Goal: Entertainment & Leisure: Consume media (video, audio)

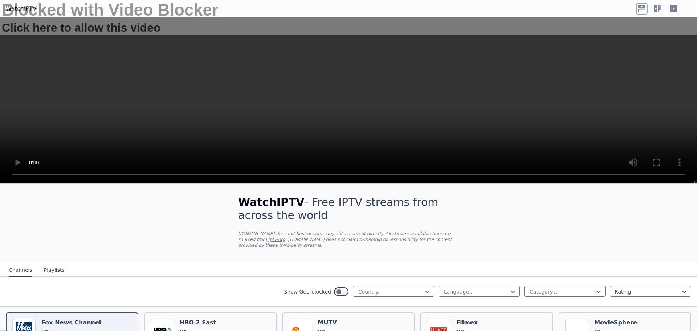
click at [487, 94] on div "Blocked with Video Blocker Click here to allow this video" at bounding box center [348, 82] width 697 height 165
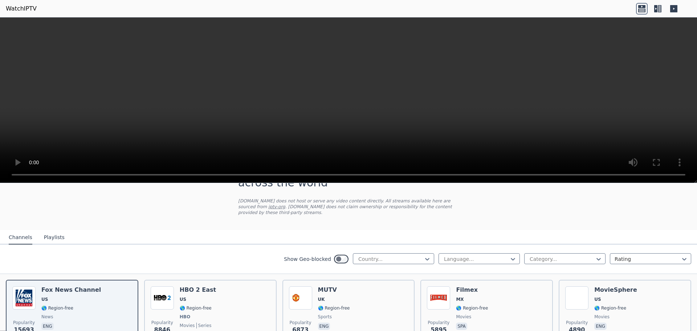
scroll to position [25, 0]
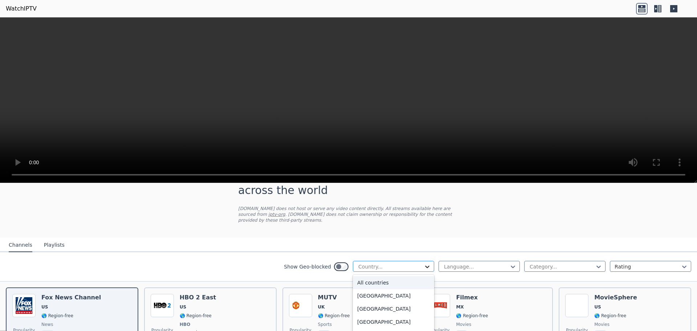
click at [423, 263] on icon at bounding box center [426, 266] width 7 height 7
click at [381, 304] on div "[GEOGRAPHIC_DATA]" at bounding box center [393, 308] width 81 height 13
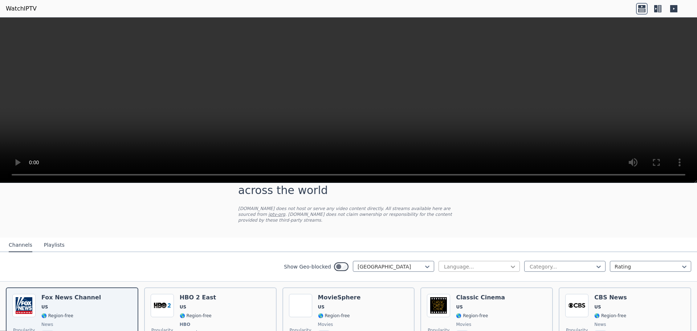
click at [511, 263] on icon at bounding box center [512, 266] width 7 height 7
click at [474, 302] on div "English" at bounding box center [478, 308] width 81 height 13
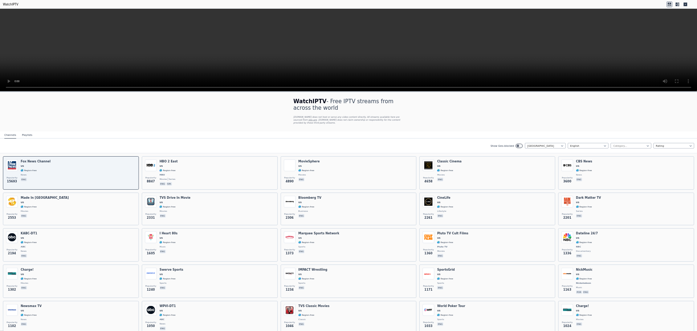
scroll to position [401, 0]
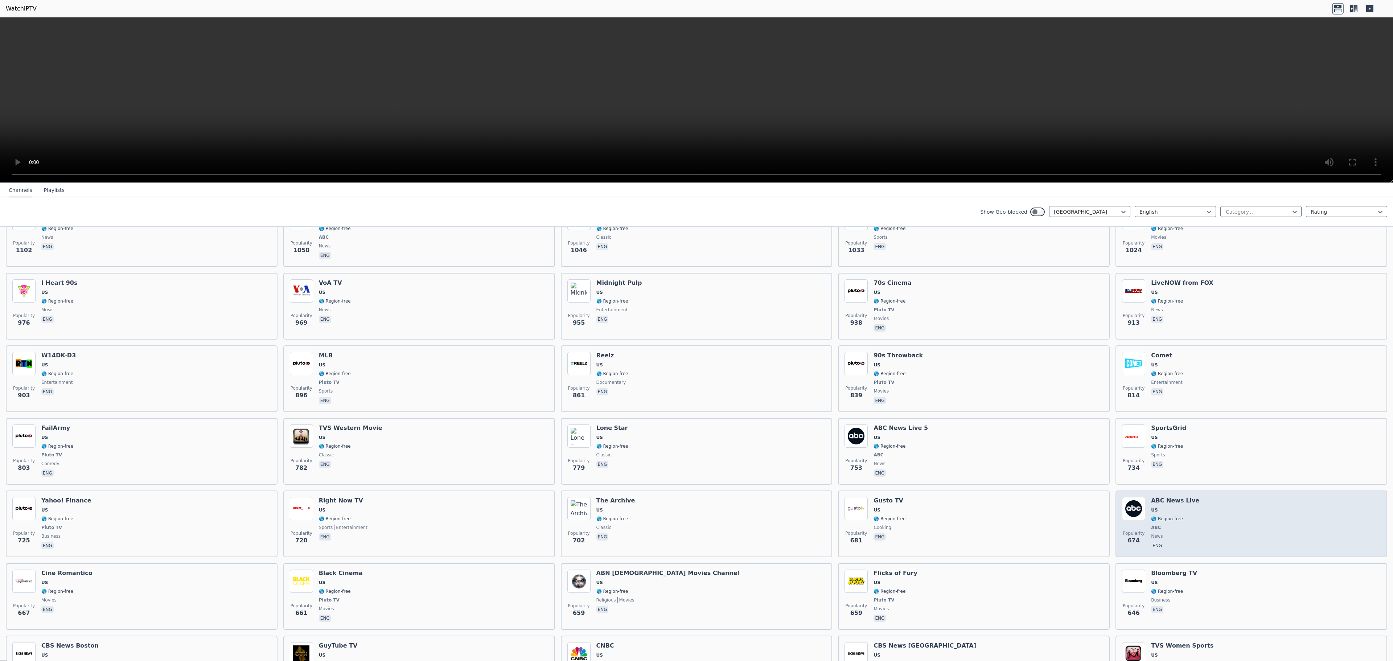
click at [696, 330] on div "ABC News Live US 🌎 Region-free ABC news eng" at bounding box center [1175, 524] width 48 height 54
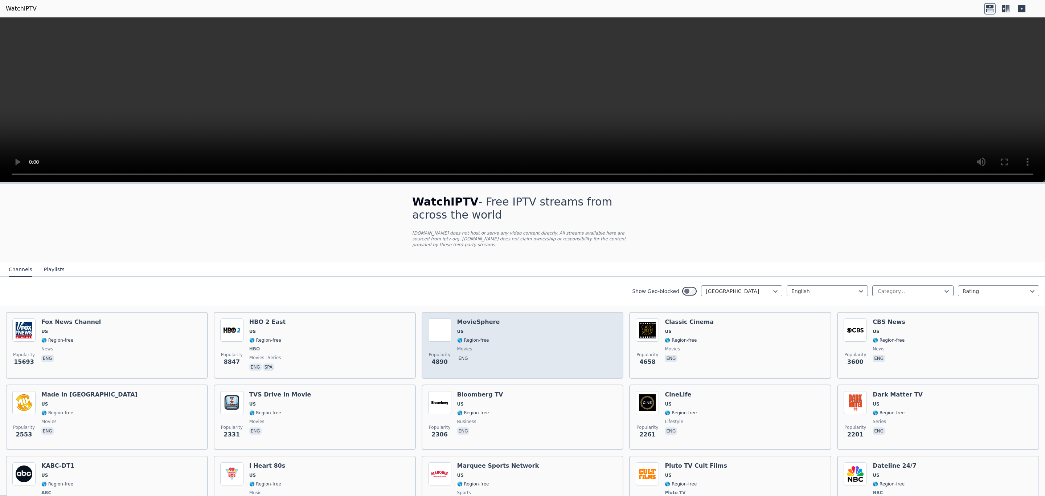
scroll to position [579, 0]
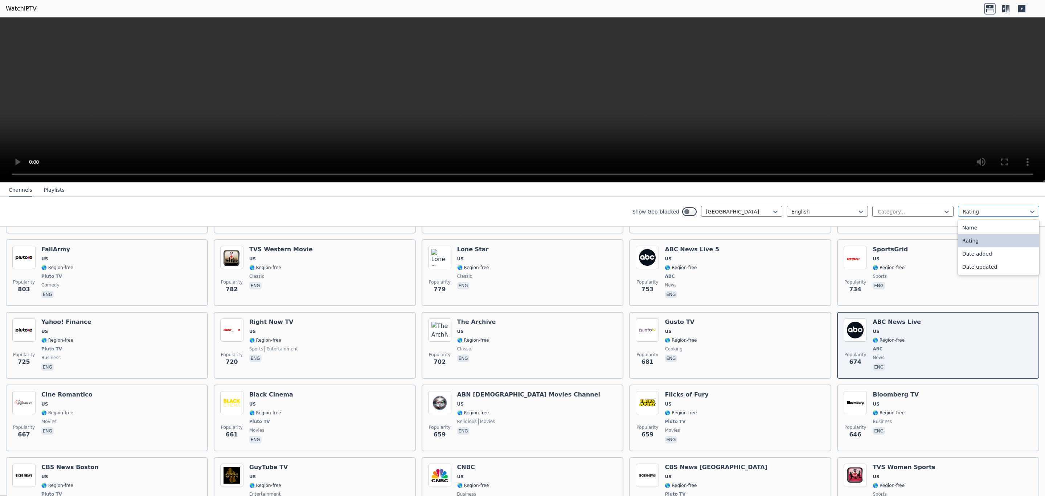
click at [696, 208] on div "Rating" at bounding box center [998, 211] width 81 height 11
click at [696, 225] on div "Name" at bounding box center [998, 227] width 81 height 13
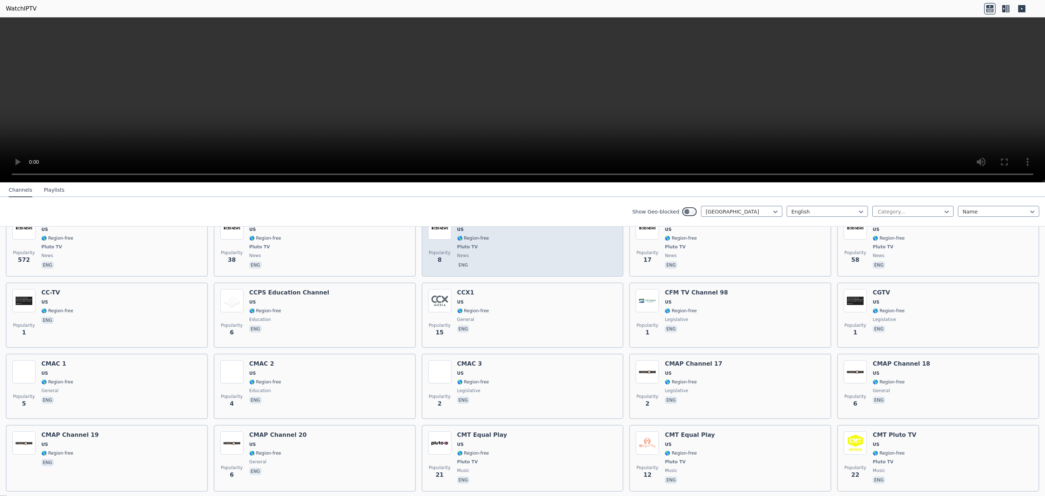
scroll to position [3419, 0]
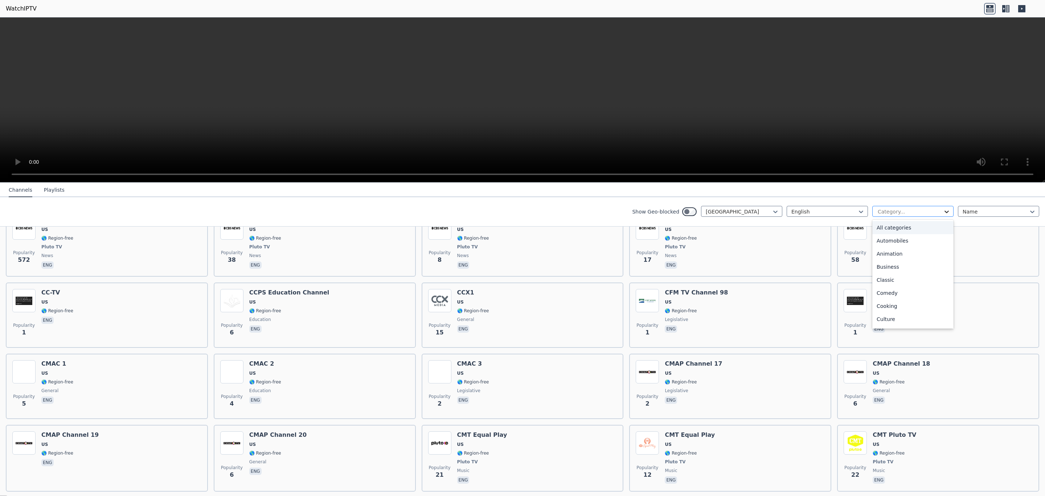
click at [696, 211] on icon at bounding box center [947, 212] width 4 height 3
click at [696, 258] on div "News" at bounding box center [912, 259] width 81 height 13
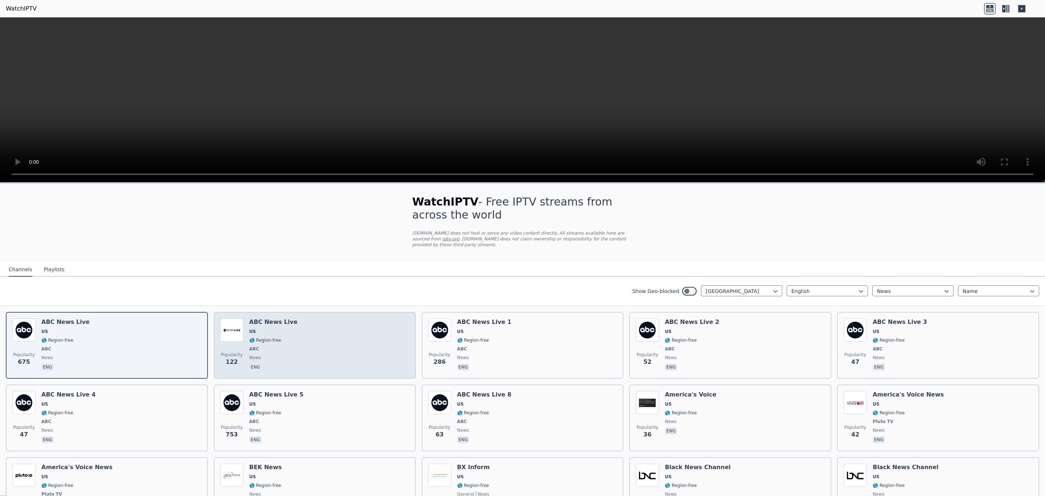
click at [264, 330] on div "ABC News Live US 🌎 Region-free ABC news eng" at bounding box center [273, 345] width 48 height 54
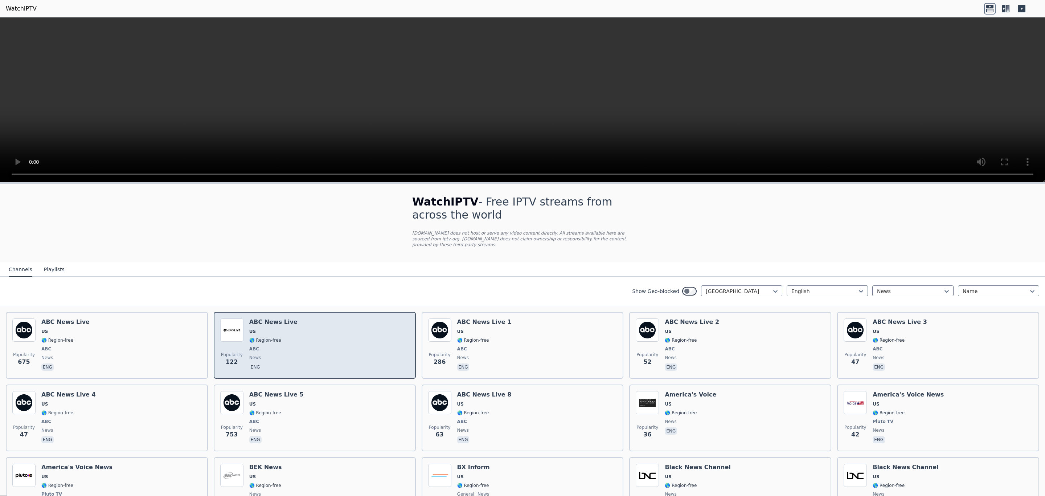
click at [264, 330] on div "ABC News Live US 🌎 Region-free ABC news eng" at bounding box center [273, 345] width 48 height 54
click at [271, 318] on h6 "ABC News Live" at bounding box center [273, 321] width 48 height 7
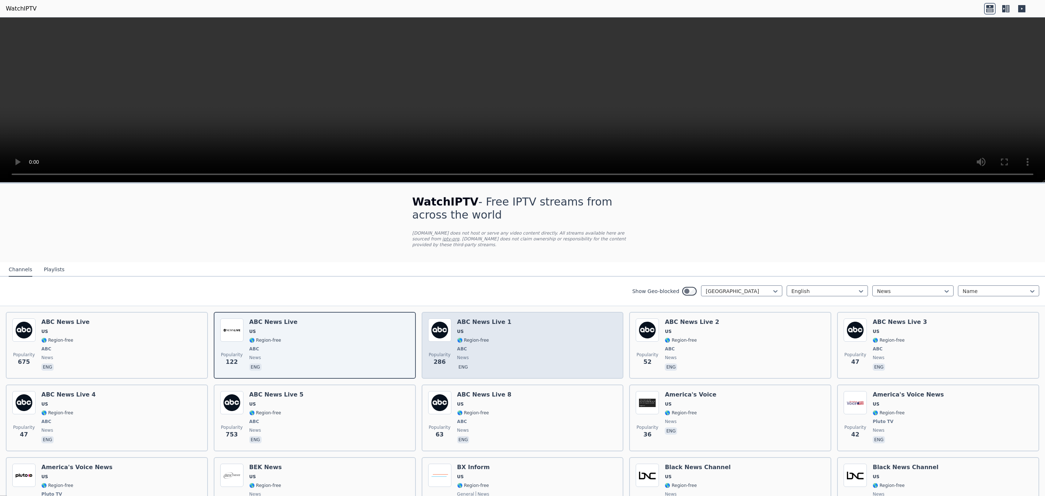
click at [476, 318] on h6 "ABC News Live 1" at bounding box center [484, 321] width 54 height 7
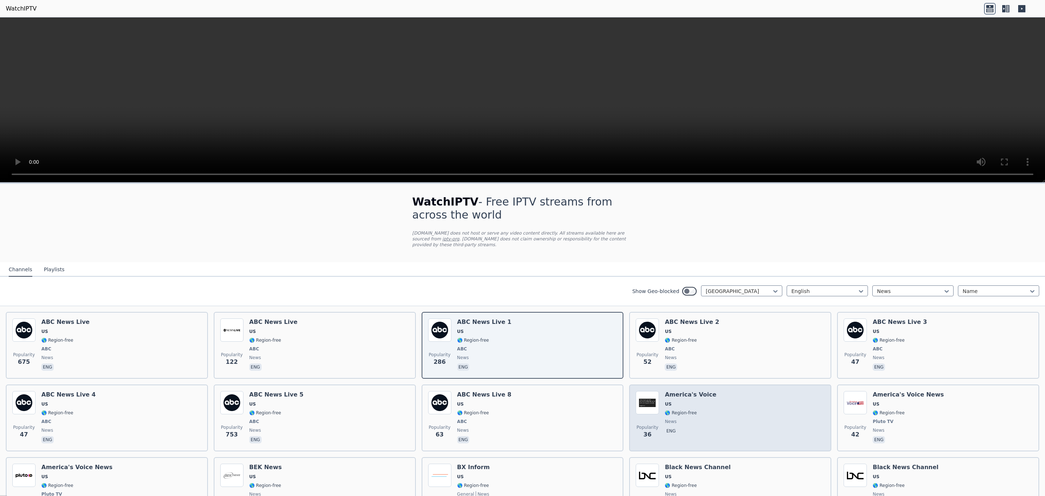
click at [666, 330] on h6 "America's Voice" at bounding box center [691, 394] width 52 height 7
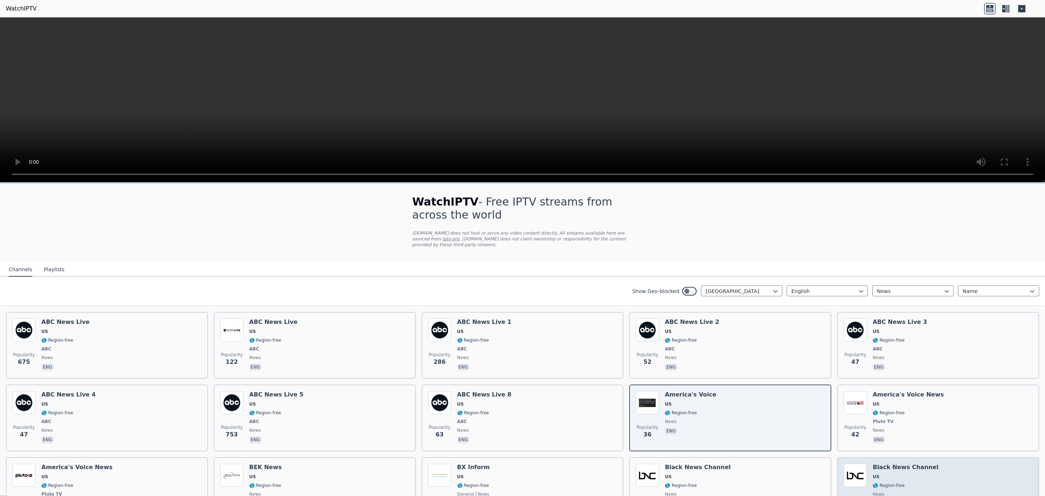
click at [696, 330] on h6 "Black News Channel" at bounding box center [906, 466] width 66 height 7
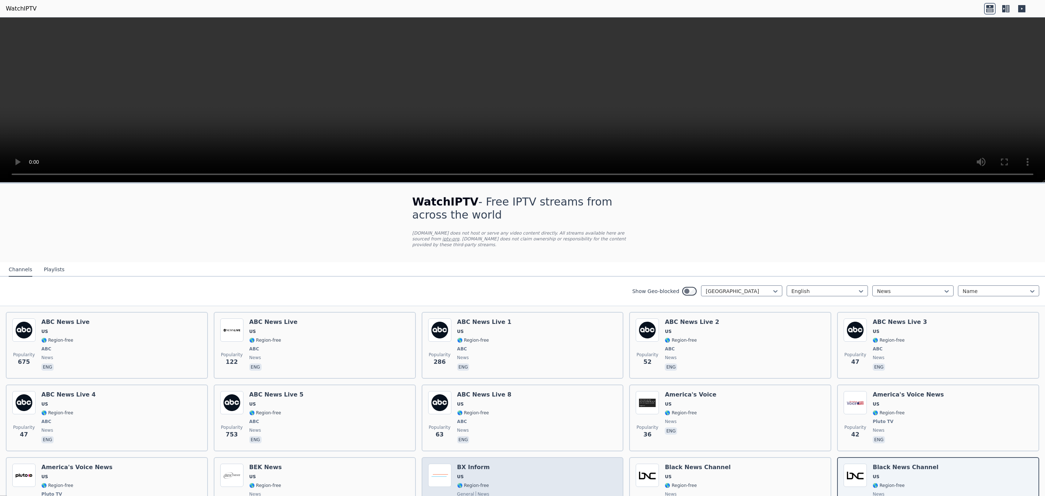
click at [466, 330] on h6 "BX Inform" at bounding box center [473, 466] width 33 height 7
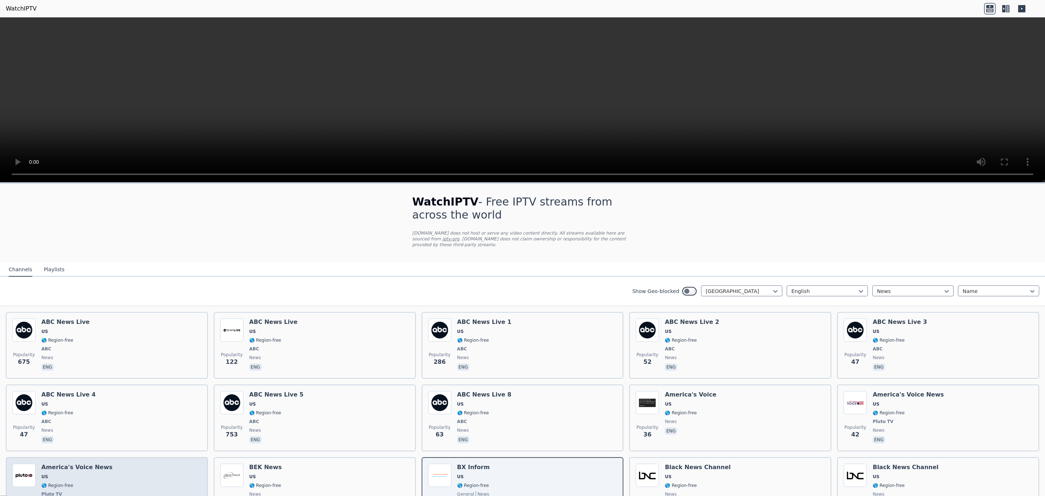
click at [73, 330] on h6 "America's Voice News" at bounding box center [76, 466] width 71 height 7
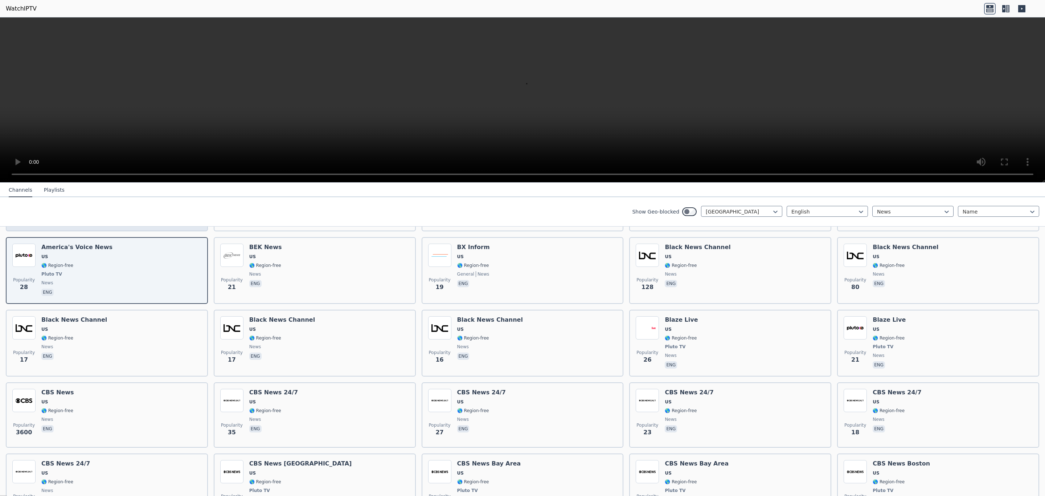
scroll to position [225, 0]
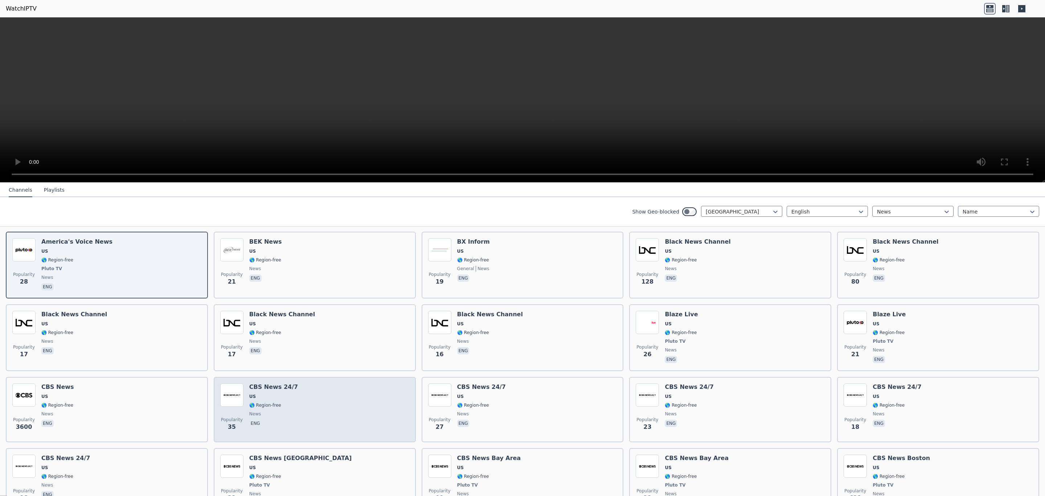
click at [264, 330] on h6 "CBS News 24/7" at bounding box center [273, 386] width 49 height 7
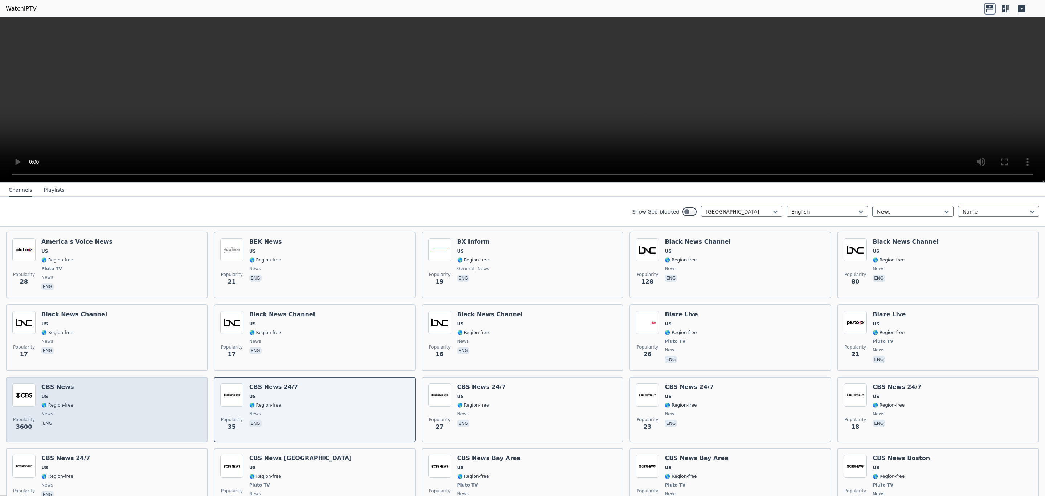
click at [60, 330] on h6 "CBS News" at bounding box center [57, 386] width 33 height 7
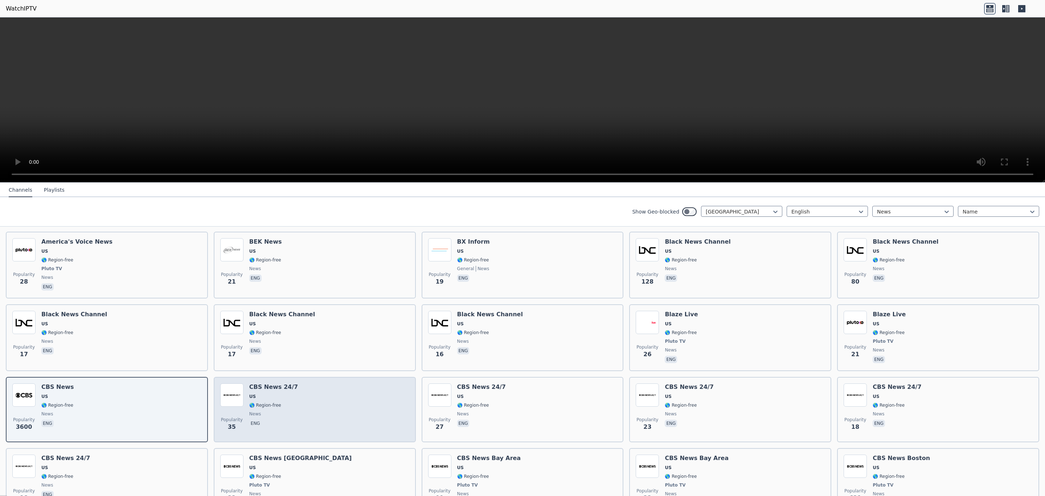
click at [282, 330] on h6 "CBS News 24/7" at bounding box center [273, 386] width 49 height 7
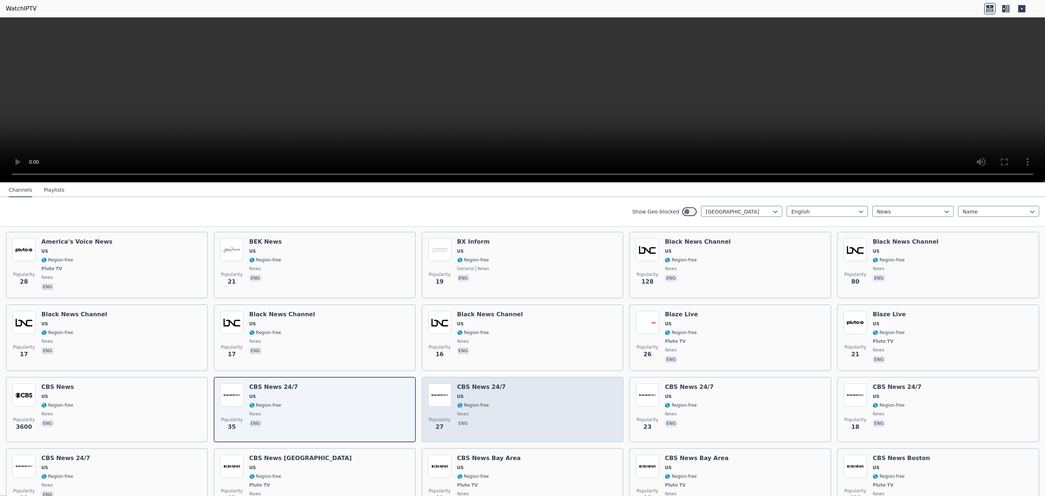
click at [497, 330] on div "Popularity 27 CBS News 24/7 US 🌎 Region-free news eng" at bounding box center [522, 409] width 189 height 52
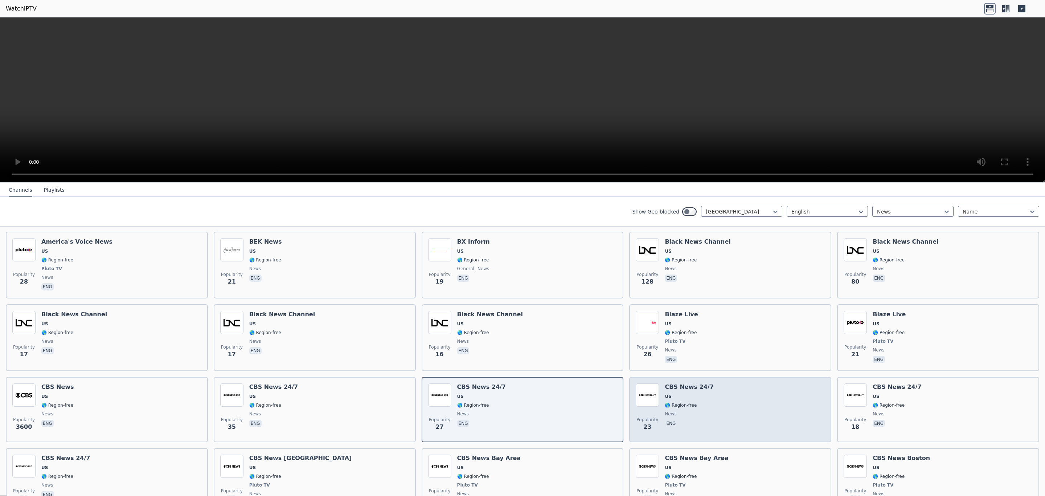
click at [686, 330] on div "CBS News 24/7 US 🌎 Region-free news eng" at bounding box center [689, 409] width 49 height 52
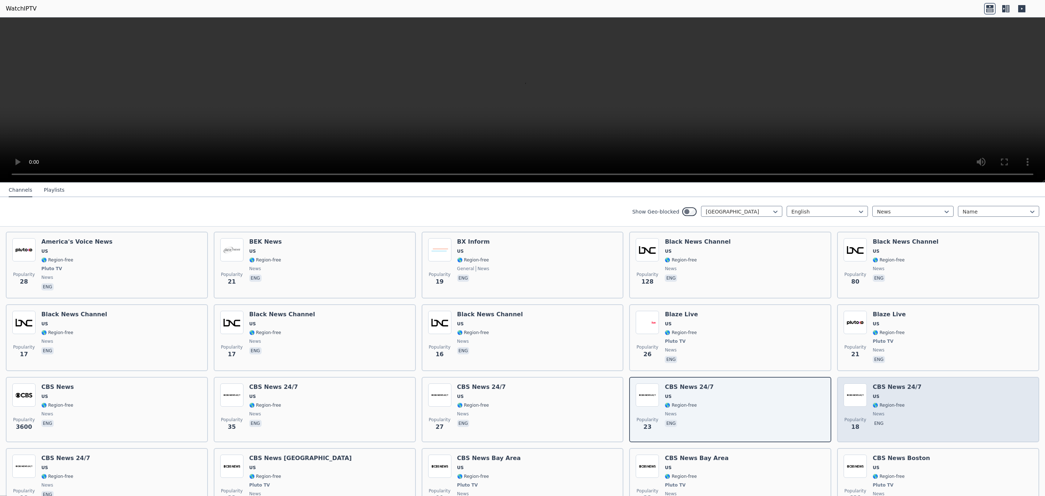
click at [696, 330] on div "Popularity 18 CBS News 24/7 US 🌎 Region-free news eng" at bounding box center [938, 409] width 202 height 65
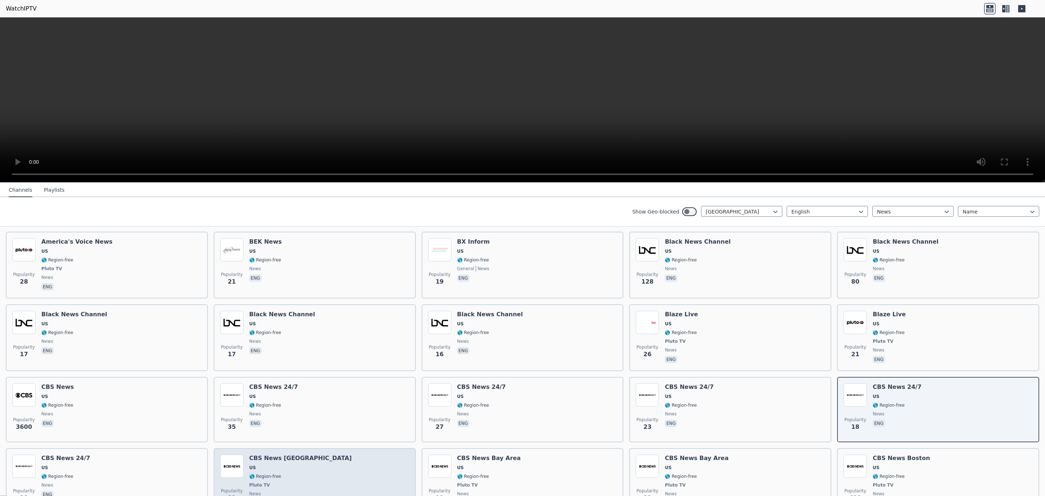
click at [290, 330] on div "Popularity 22 CBS News [GEOGRAPHIC_DATA] [GEOGRAPHIC_DATA] 🌎 Region-free Pluto …" at bounding box center [315, 481] width 202 height 67
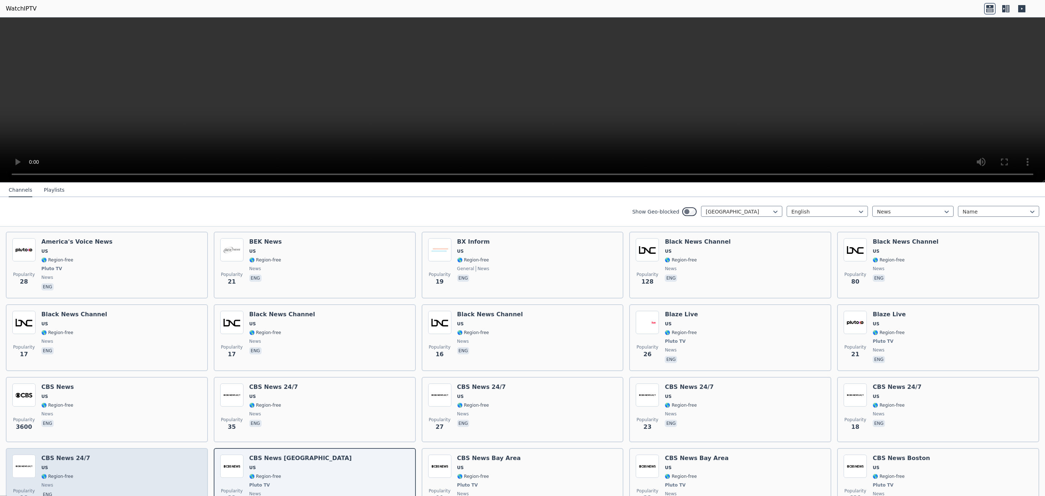
click at [62, 330] on h6 "CBS News 24/7" at bounding box center [65, 457] width 49 height 7
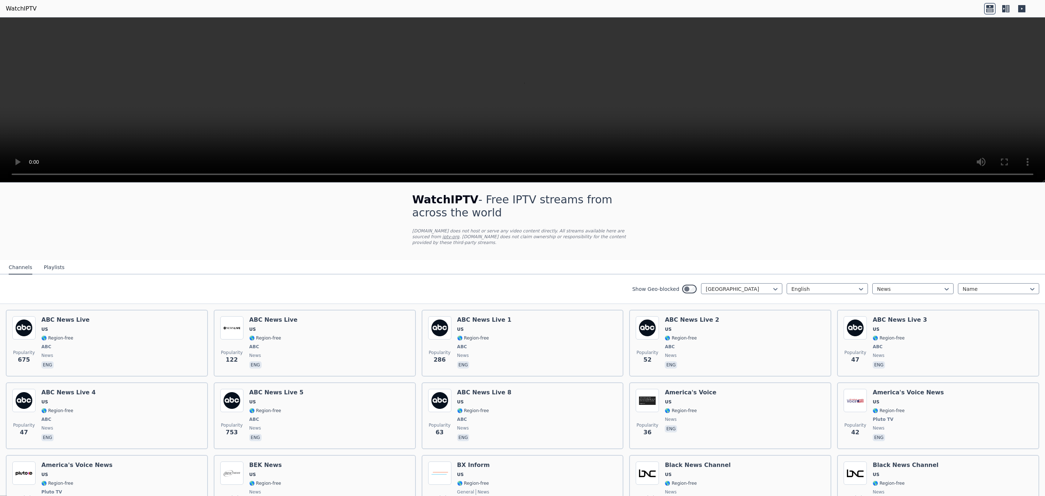
scroll to position [0, 0]
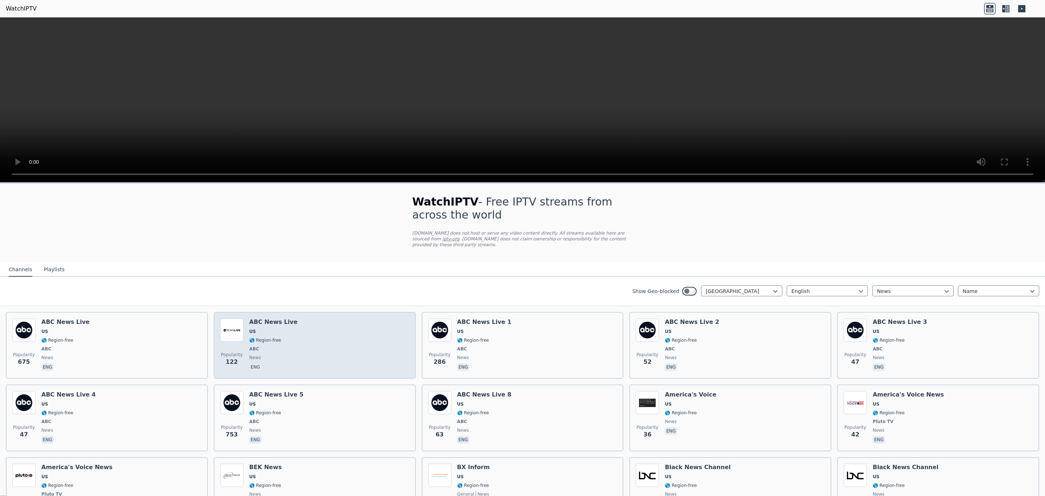
click at [263, 328] on span "US" at bounding box center [273, 331] width 48 height 6
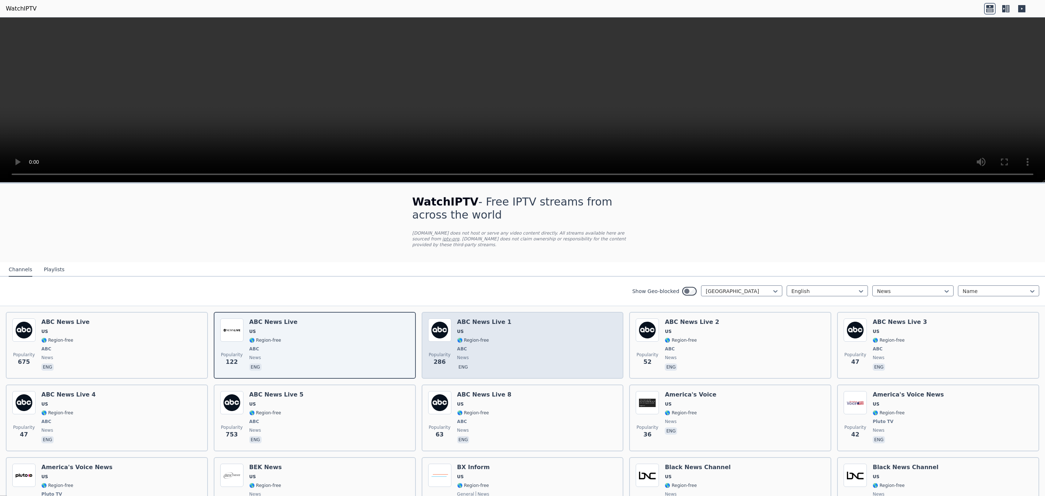
click at [488, 318] on h6 "ABC News Live 1" at bounding box center [484, 321] width 54 height 7
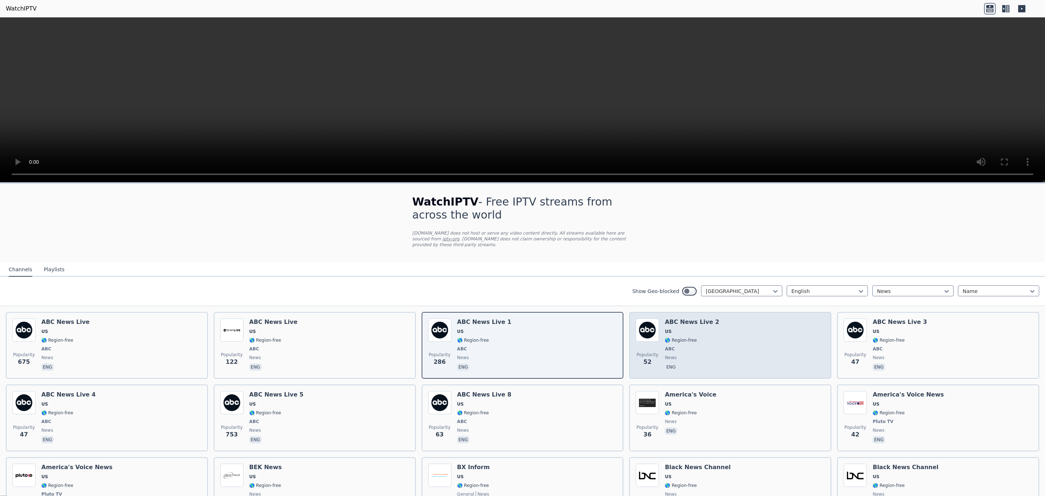
click at [688, 318] on h6 "ABC News Live 2" at bounding box center [692, 321] width 54 height 7
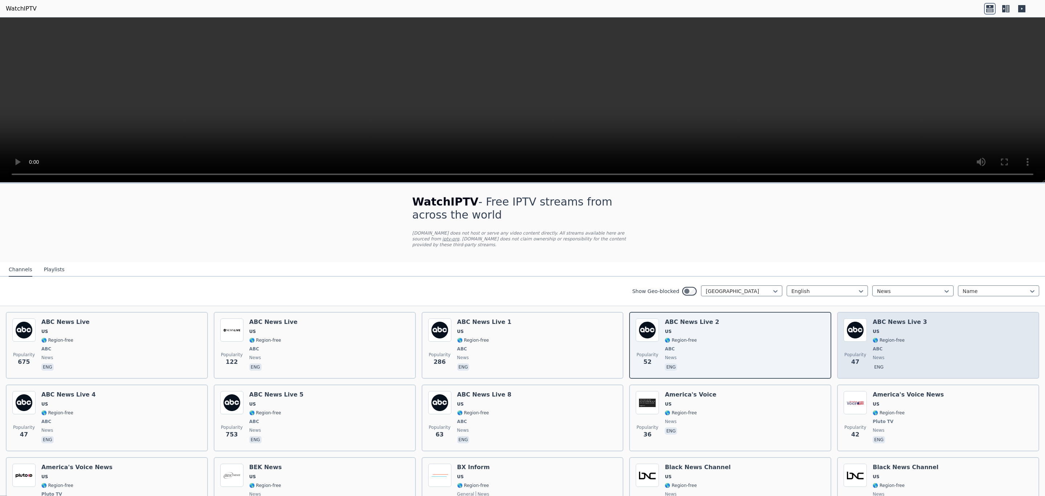
click at [696, 318] on h6 "ABC News Live 3" at bounding box center [900, 321] width 54 height 7
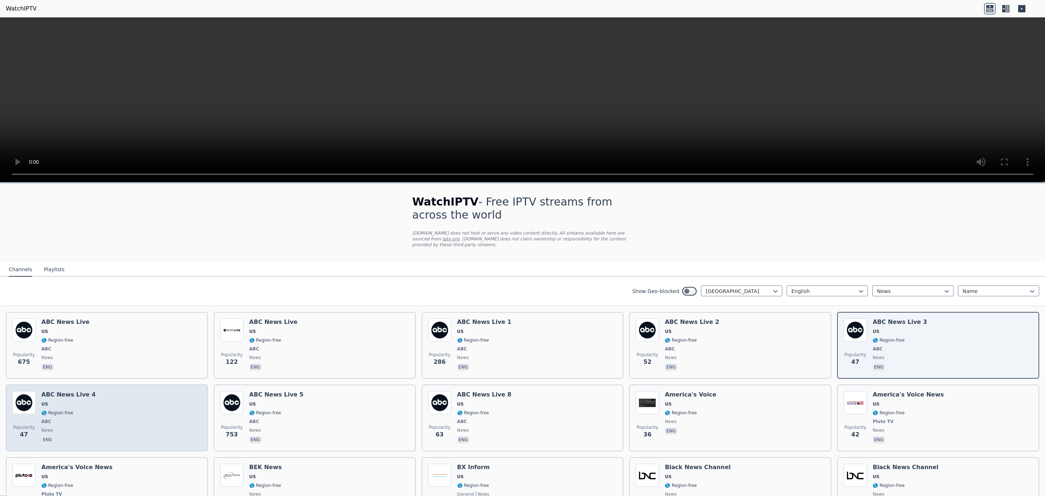
click at [74, 330] on h6 "ABC News Live 4" at bounding box center [68, 394] width 54 height 7
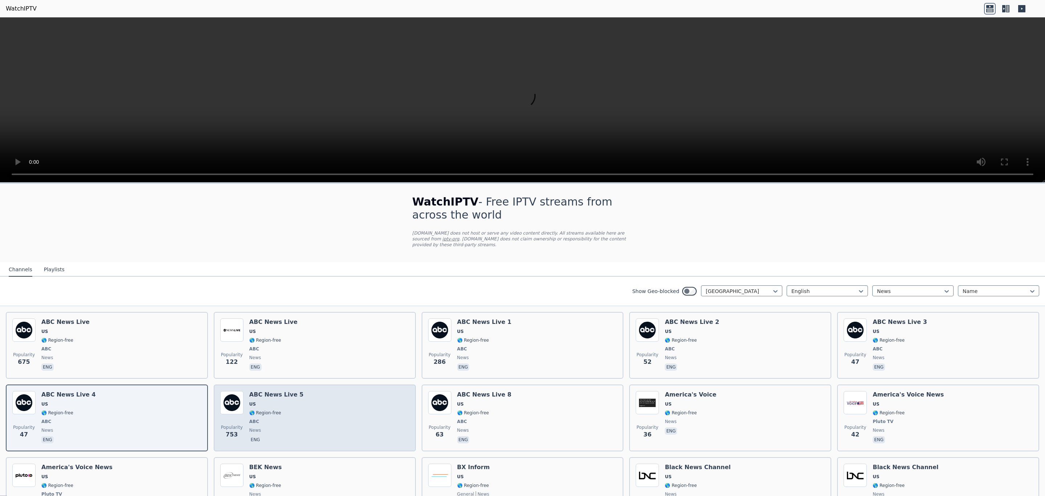
click at [276, 330] on div "ABC News Live 5 US 🌎 Region-free ABC news eng" at bounding box center [276, 418] width 54 height 54
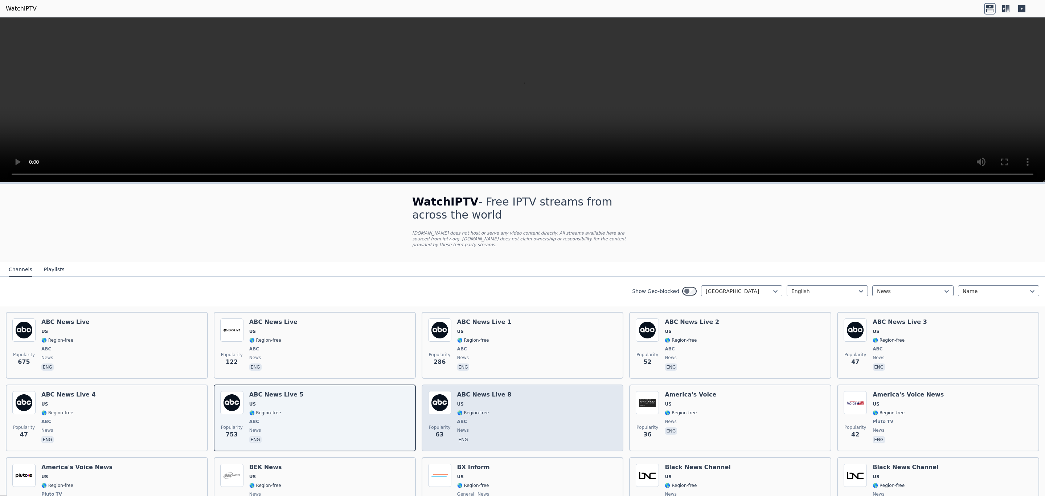
click at [493, 330] on h6 "ABC News Live 8" at bounding box center [484, 394] width 54 height 7
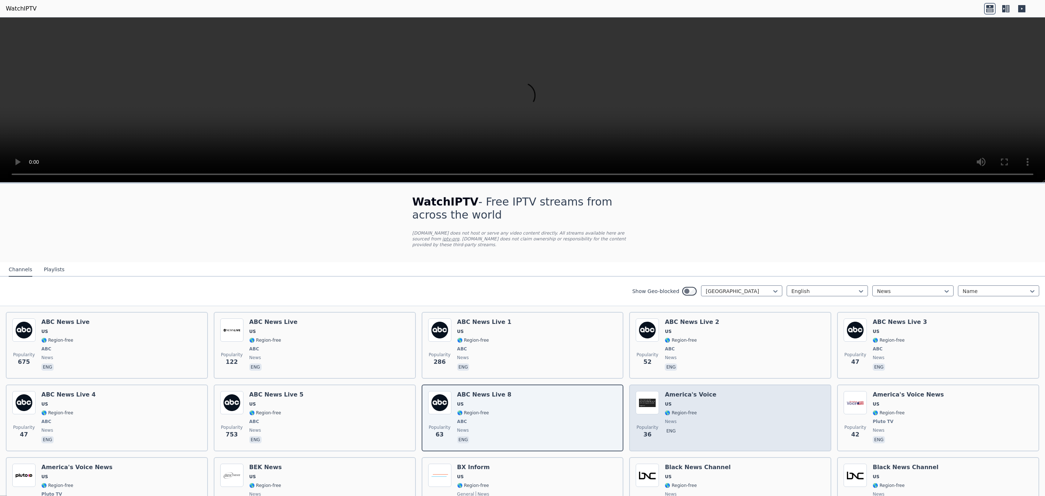
click at [690, 330] on div "America's Voice US 🌎 Region-free news eng" at bounding box center [691, 418] width 52 height 54
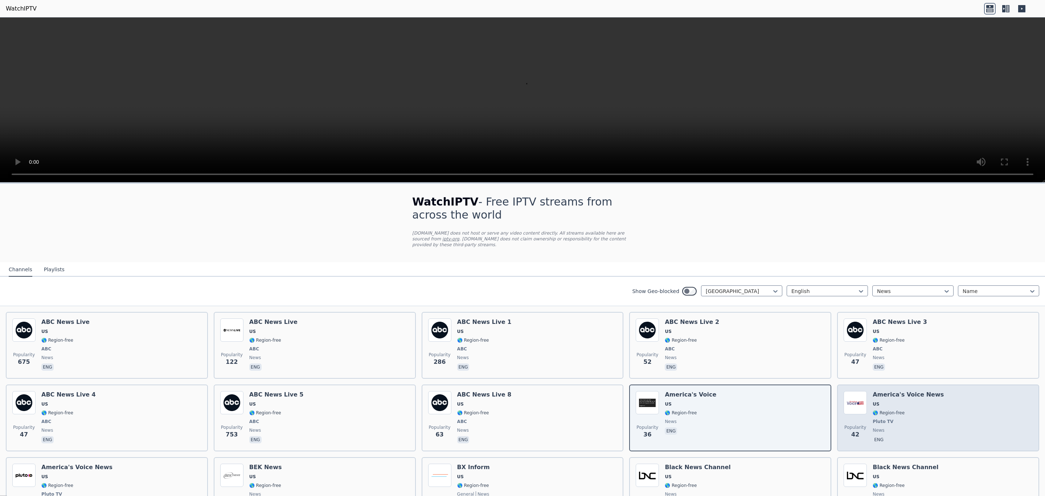
click at [696, 330] on h6 "America's Voice News" at bounding box center [908, 394] width 71 height 7
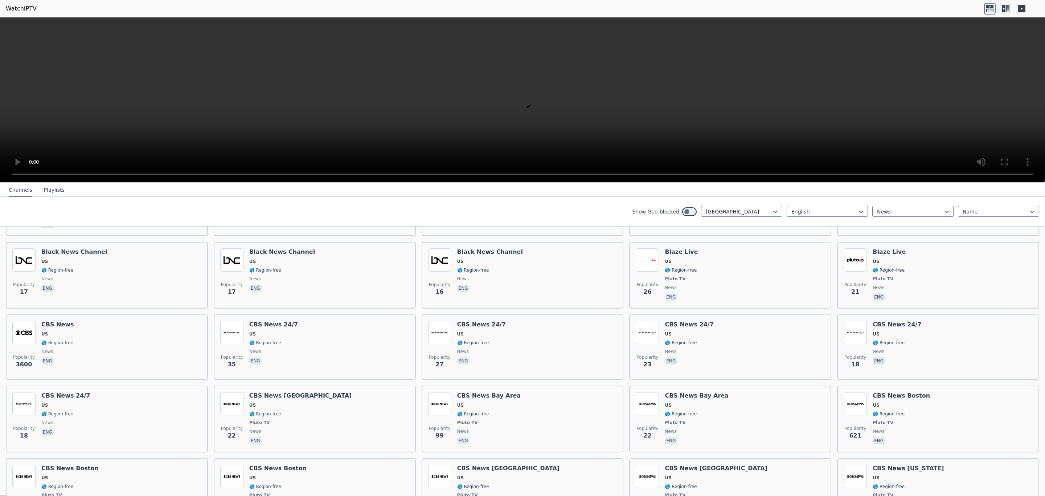
scroll to position [288, 0]
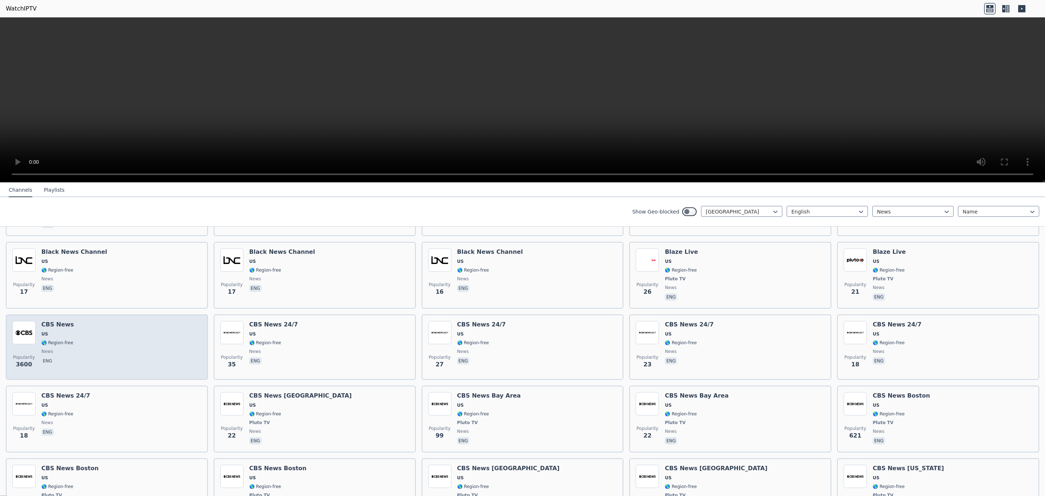
click at [56, 321] on h6 "CBS News" at bounding box center [57, 324] width 33 height 7
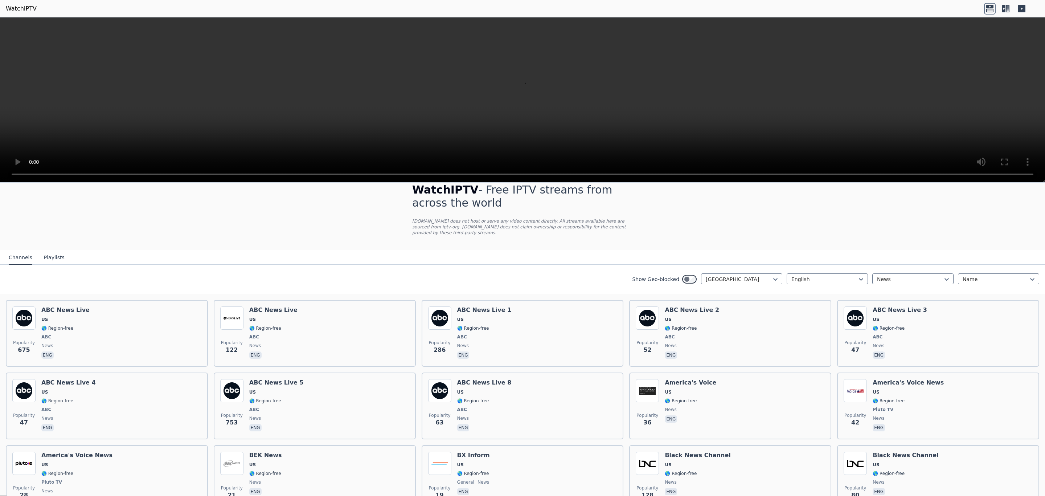
scroll to position [0, 0]
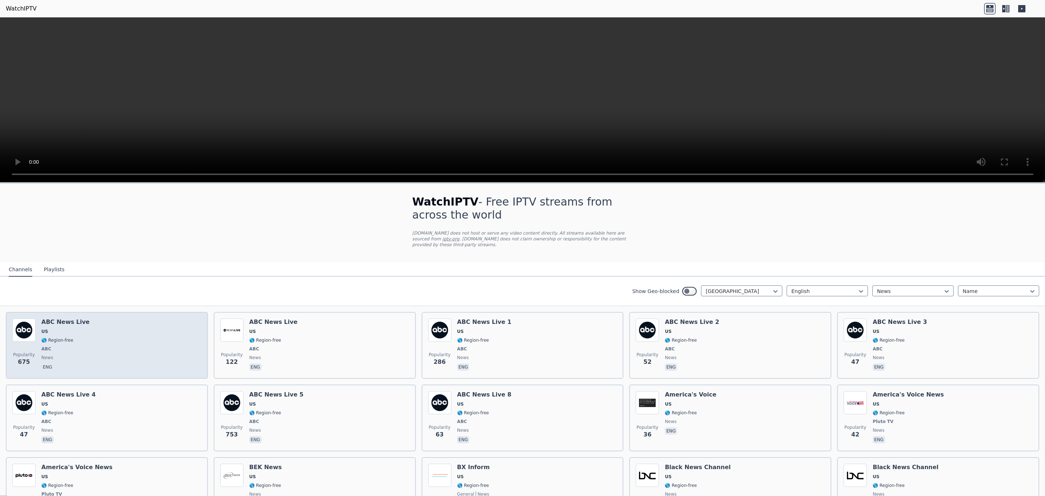
click at [85, 312] on div "Popularity 675 ABC News Live US 🌎 Region-free ABC news eng" at bounding box center [107, 345] width 202 height 67
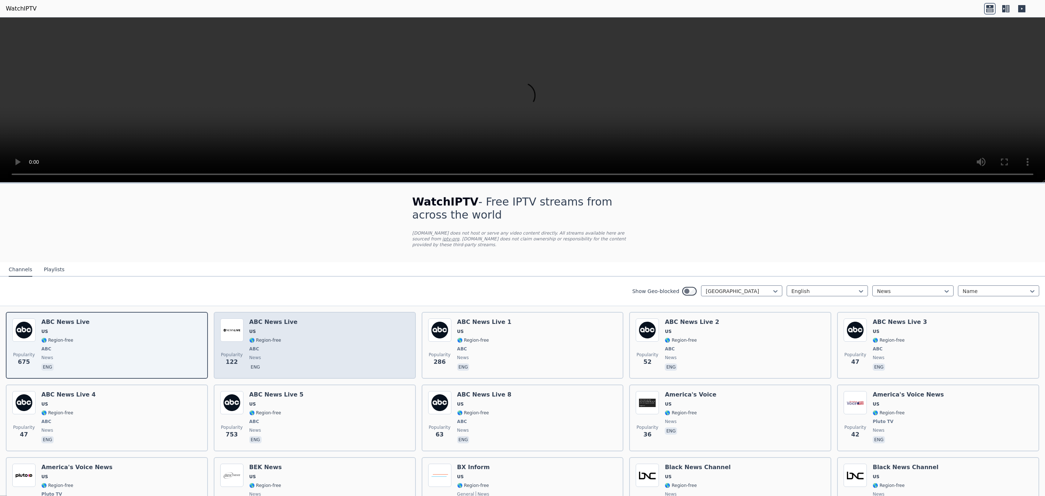
drag, startPoint x: 268, startPoint y: 336, endPoint x: 281, endPoint y: 341, distance: 13.5
click at [268, 330] on div "ABC News Live US 🌎 Region-free ABC news eng" at bounding box center [273, 345] width 48 height 54
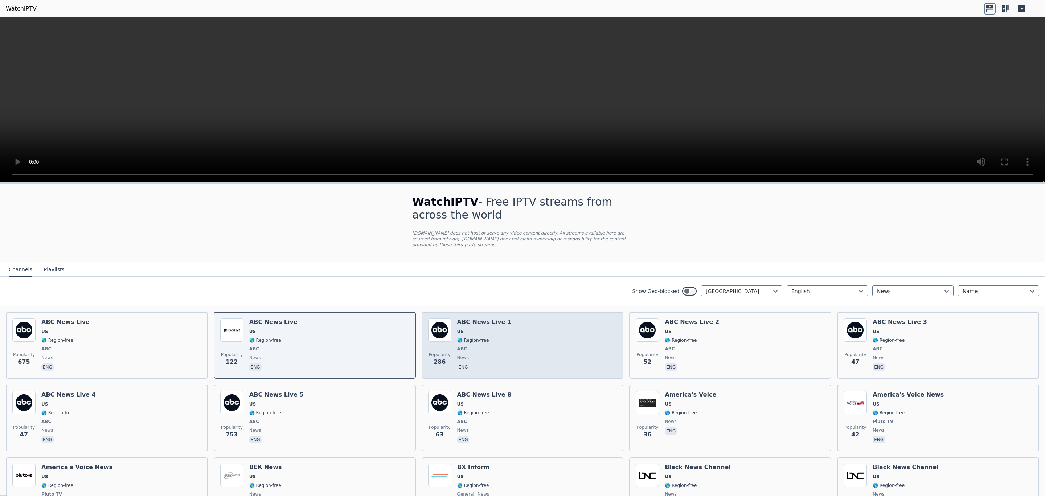
click at [495, 330] on div "ABC News Live 1 US 🌎 Region-free ABC news eng" at bounding box center [484, 345] width 54 height 54
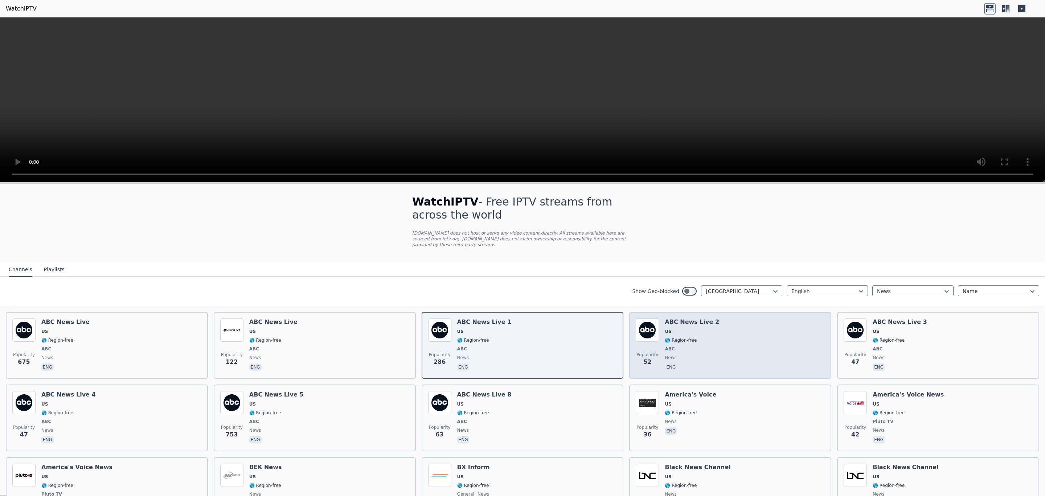
click at [696, 330] on div "Popularity 52 ABC News Live 2 US 🌎 Region-free ABC news eng" at bounding box center [730, 345] width 189 height 54
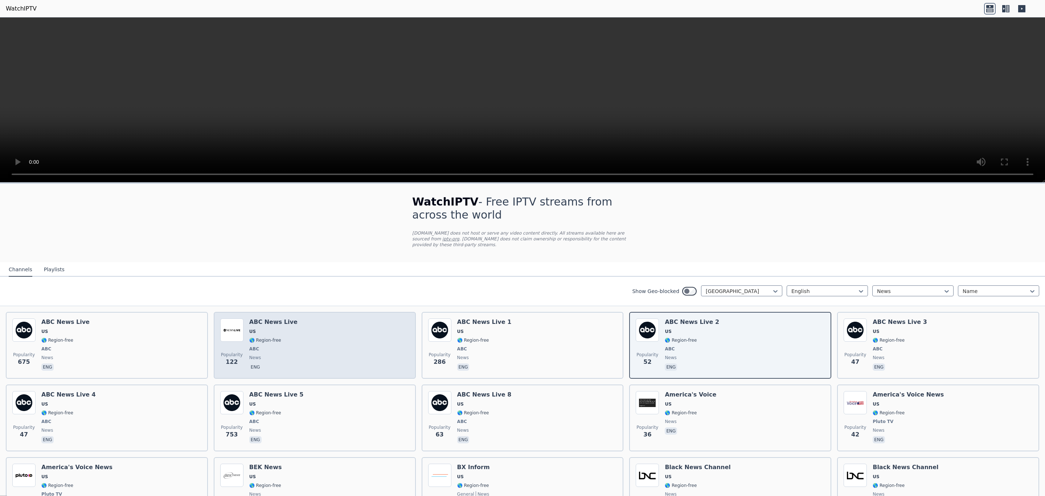
click at [277, 330] on span "🌎 Region-free" at bounding box center [273, 340] width 48 height 6
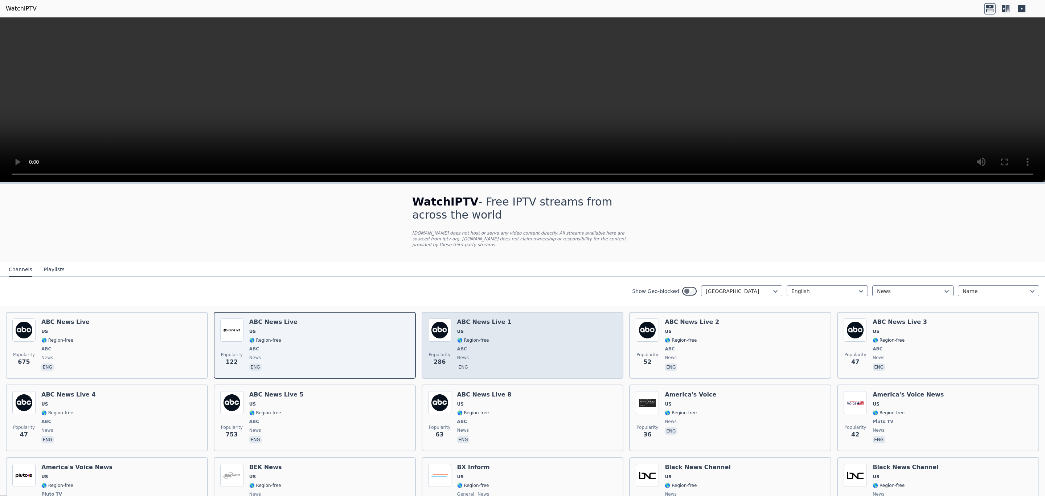
click at [457, 330] on span "ABC" at bounding box center [462, 349] width 10 height 6
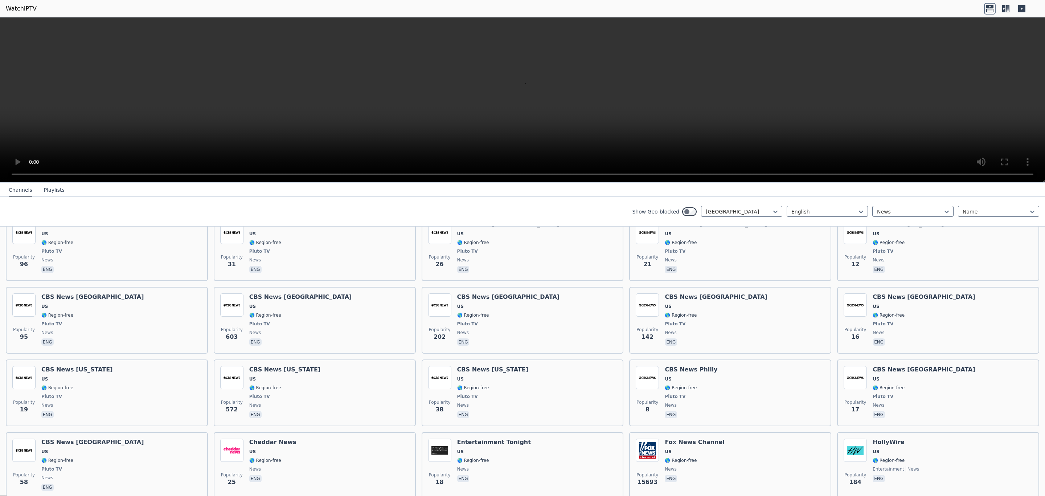
scroll to position [538, 0]
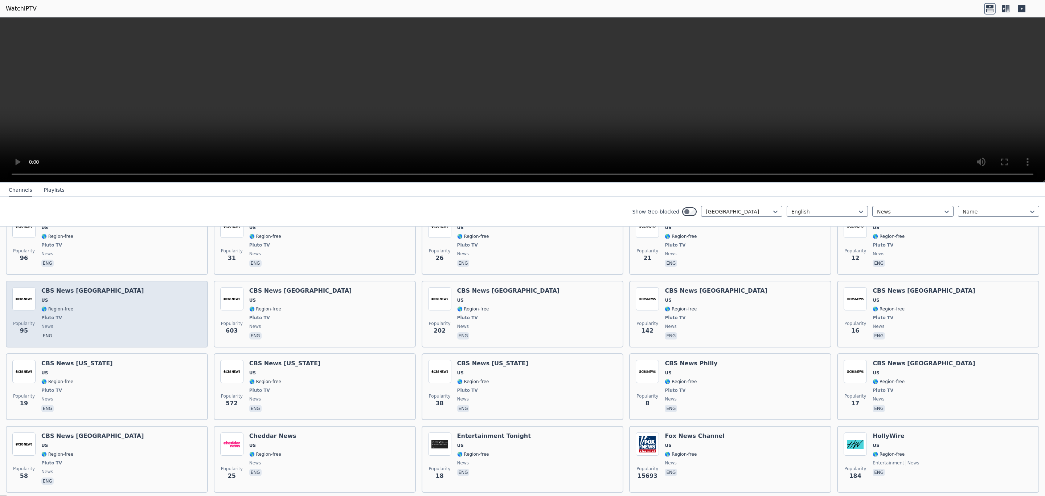
click at [153, 281] on div "Popularity 95 CBS News [GEOGRAPHIC_DATA] [GEOGRAPHIC_DATA] 🌎 Region-free Pluto …" at bounding box center [107, 314] width 202 height 67
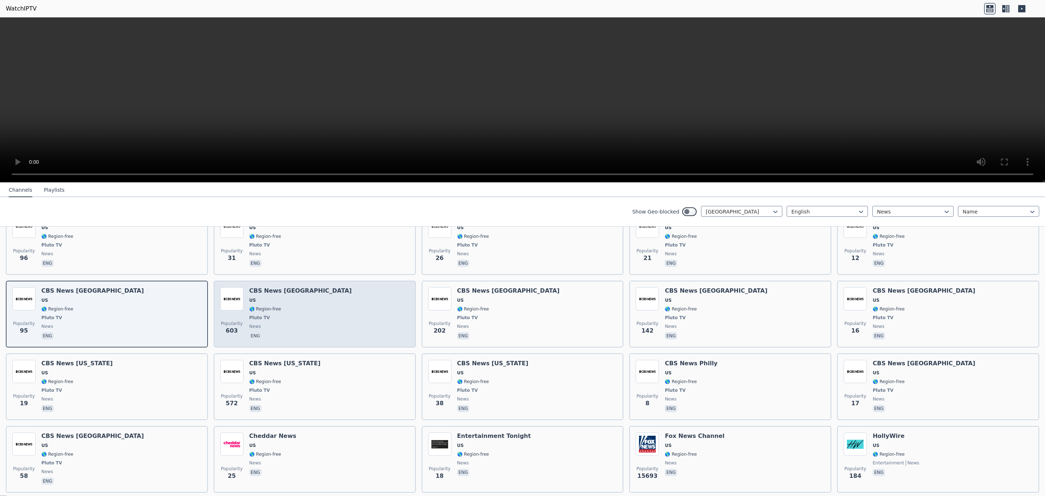
click at [288, 303] on div "CBS News [GEOGRAPHIC_DATA] [GEOGRAPHIC_DATA] 🌎 Region-free Pluto TV news eng" at bounding box center [300, 314] width 103 height 54
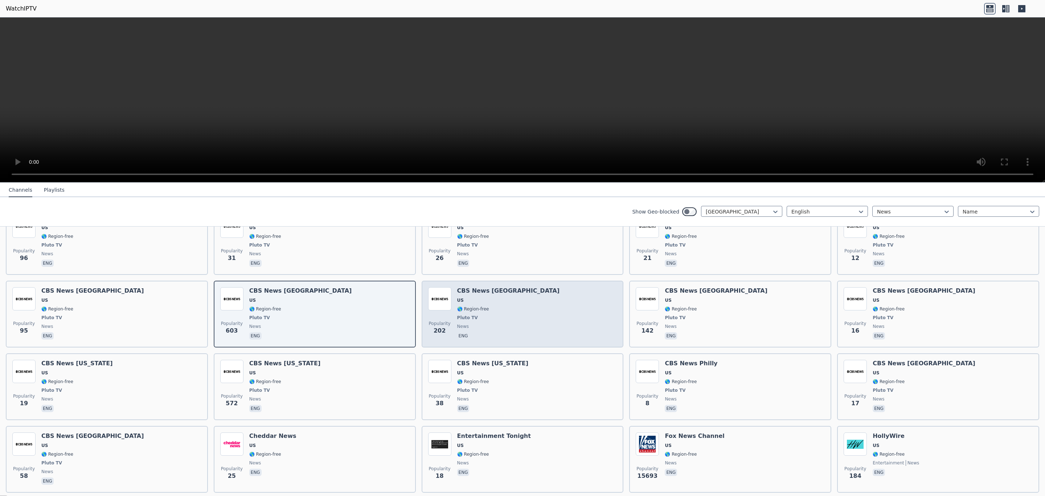
click at [469, 323] on span "news" at bounding box center [508, 326] width 103 height 6
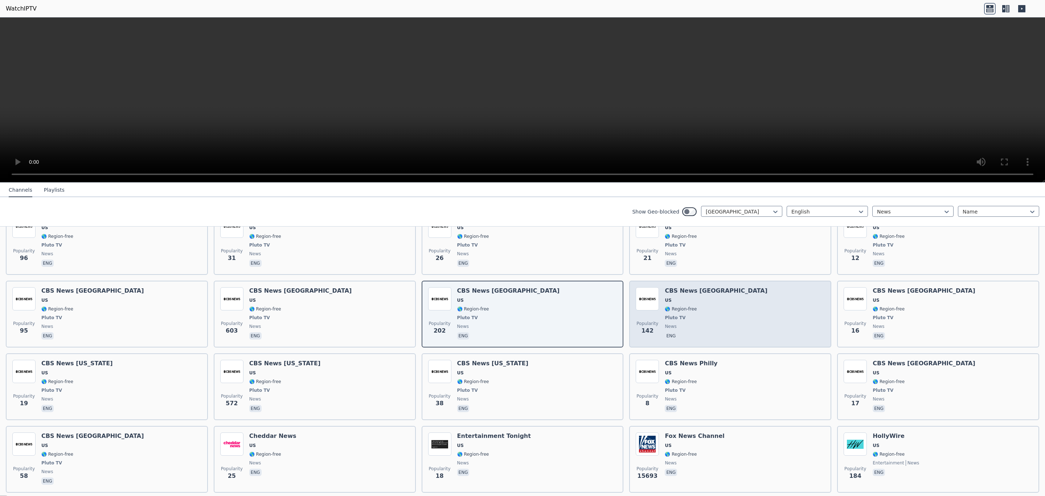
click at [658, 314] on div "Popularity 142 CBS News [GEOGRAPHIC_DATA] US 🌎 Region-free Pluto TV news eng" at bounding box center [730, 314] width 189 height 54
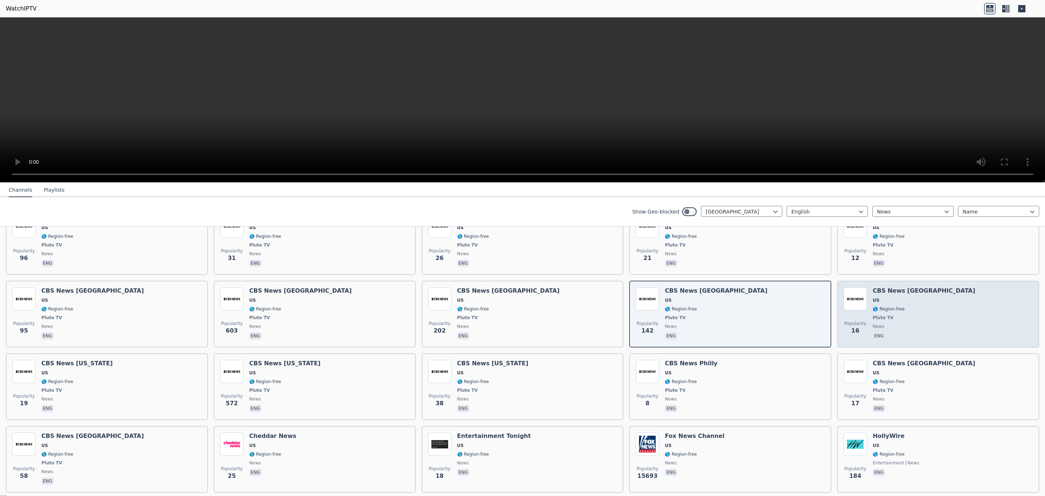
click at [696, 315] on span "Pluto TV" at bounding box center [883, 318] width 21 height 6
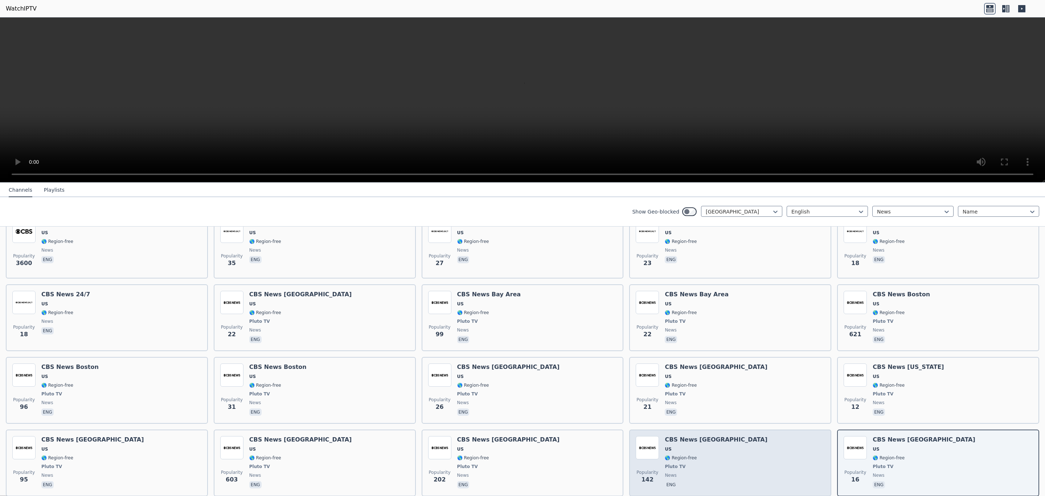
scroll to position [388, 0]
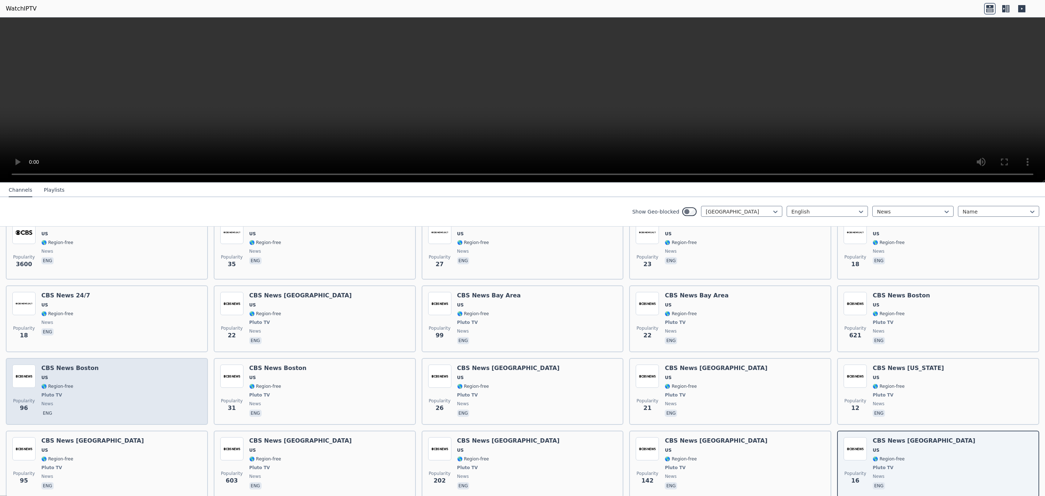
click at [102, 330] on div "Popularity 96 CBS News [GEOGRAPHIC_DATA] [GEOGRAPHIC_DATA] 🌎 Region-free Pluto …" at bounding box center [106, 391] width 189 height 54
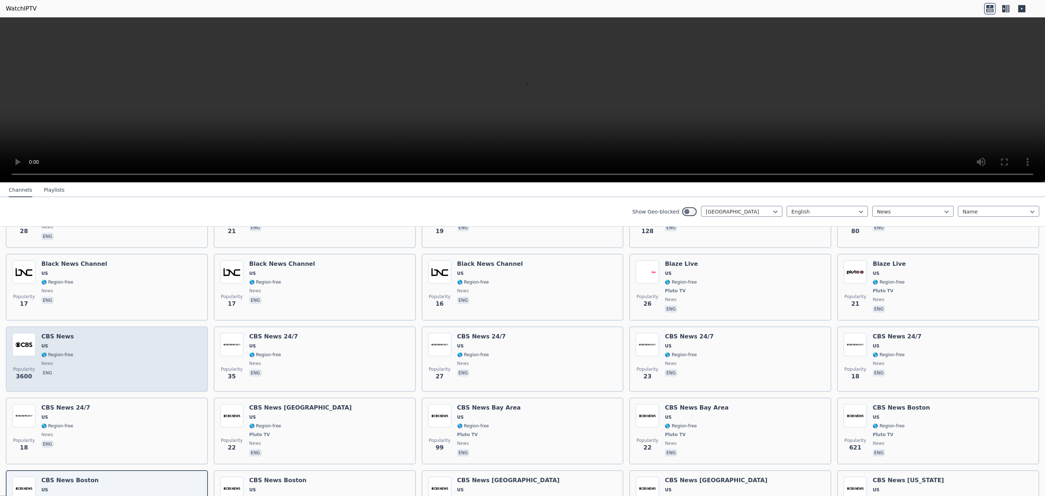
scroll to position [276, 0]
click at [123, 330] on div "Popularity 3600 CBS News US 🌎 Region-free news eng" at bounding box center [106, 359] width 189 height 52
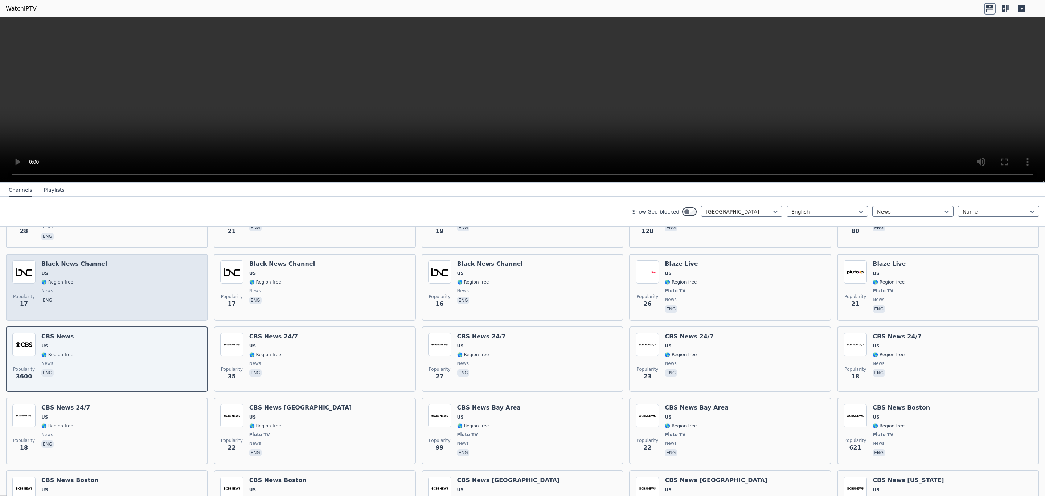
click at [119, 270] on div "Popularity 17 Black News Channel US 🌎 Region-free news eng" at bounding box center [106, 287] width 189 height 54
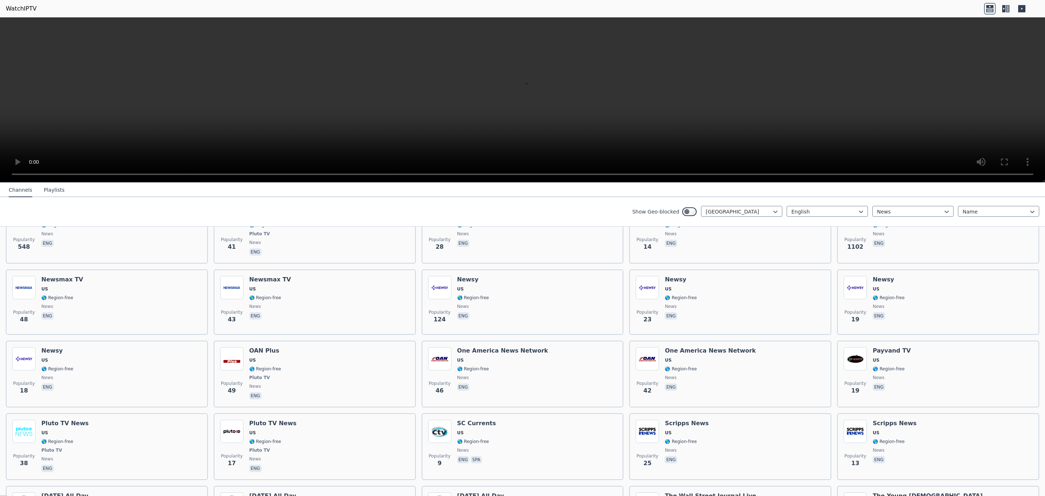
scroll to position [990, 0]
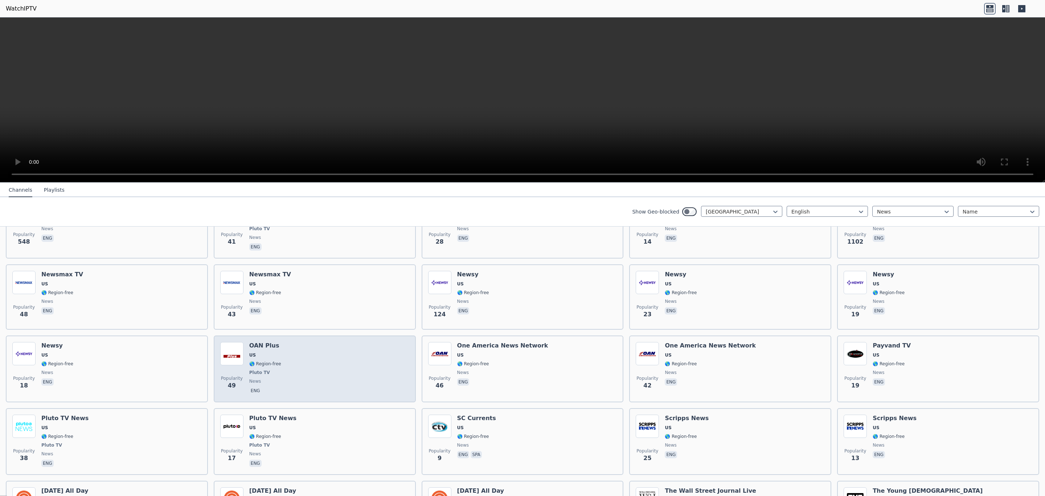
click at [299, 330] on div "Popularity 49 OAN Plus US 🌎 Region-free Pluto TV news eng" at bounding box center [314, 369] width 189 height 54
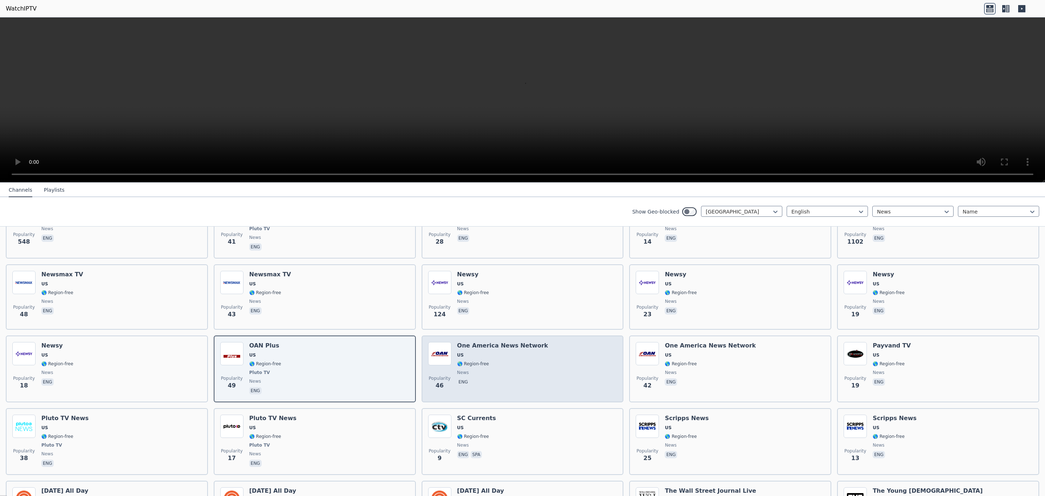
click at [542, 330] on div "Popularity 46 One America News Network US 🌎 Region-free news eng" at bounding box center [522, 369] width 189 height 54
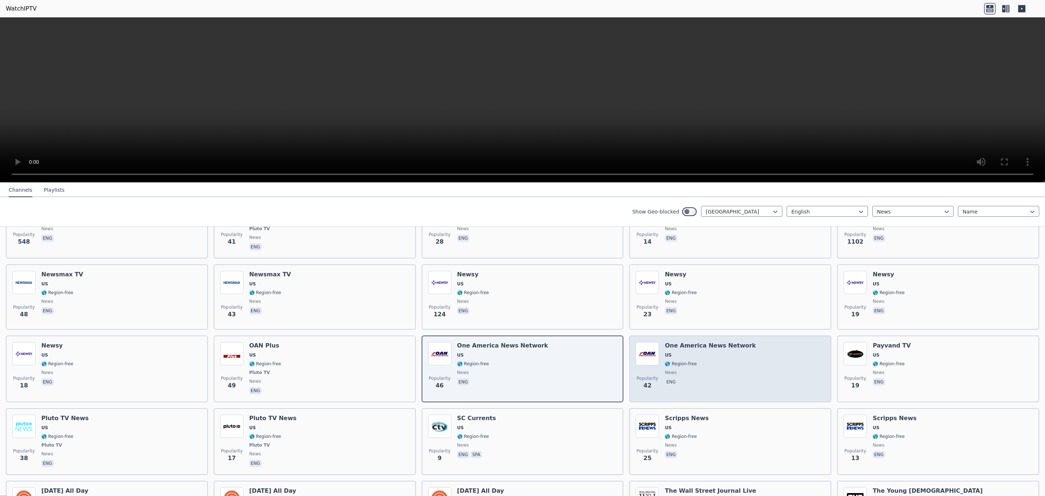
click at [696, 330] on span "news" at bounding box center [710, 372] width 91 height 6
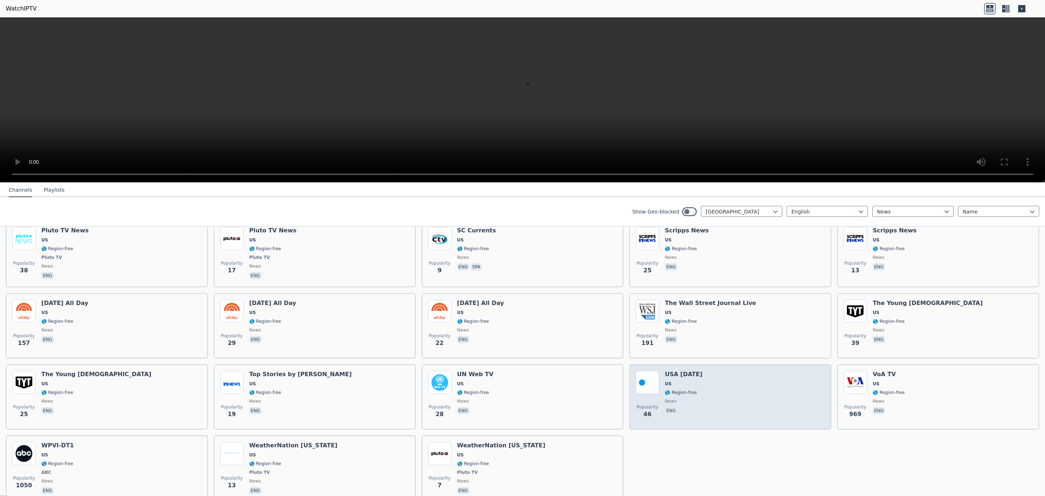
scroll to position [1177, 0]
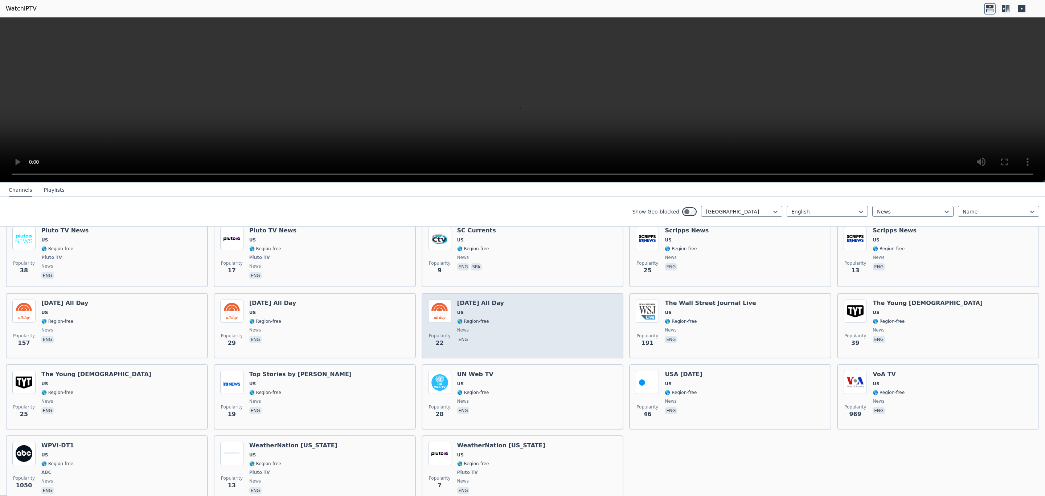
click at [504, 312] on div "Popularity 22 [DATE] All Day US 🌎 Region-free news eng" at bounding box center [522, 325] width 189 height 52
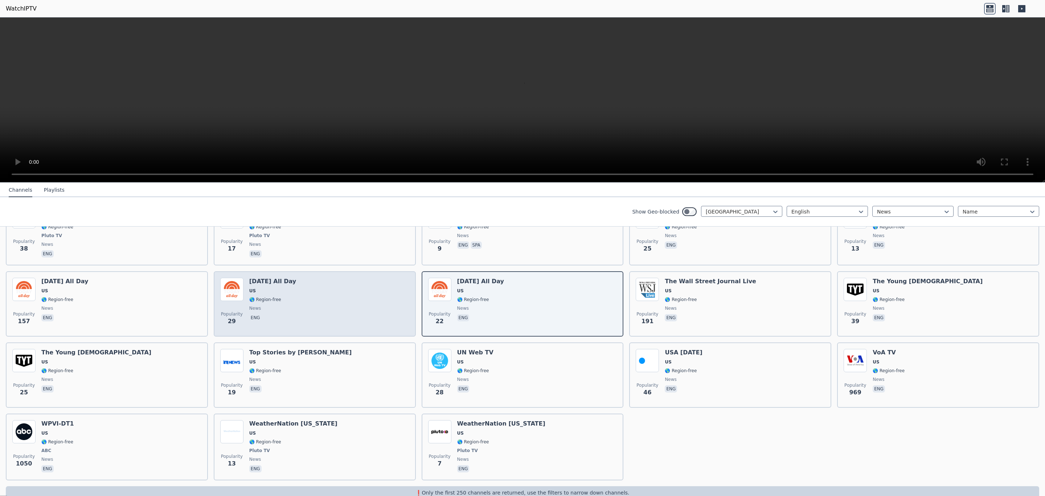
scroll to position [1200, 0]
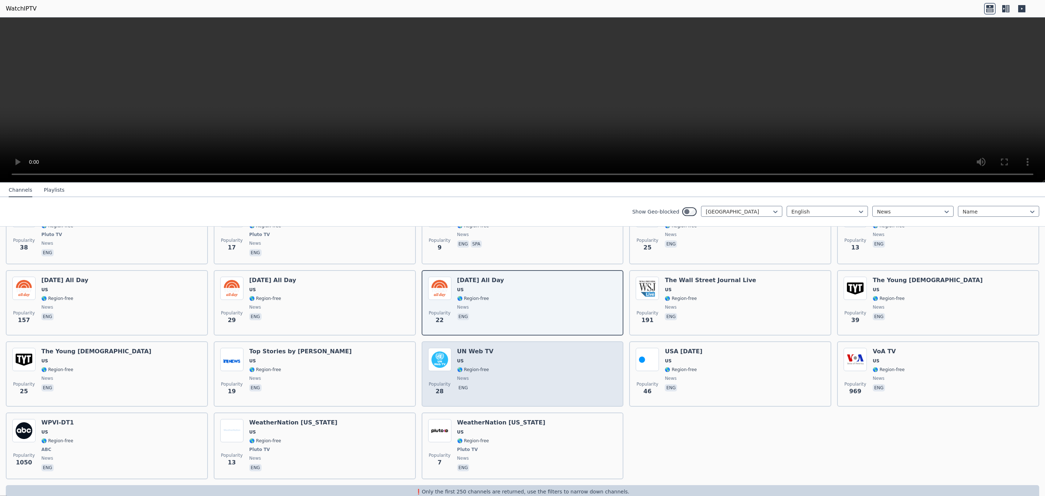
click at [493, 330] on div "Popularity 28 UN Web TV US 🌎 Region-free news eng" at bounding box center [522, 374] width 189 height 52
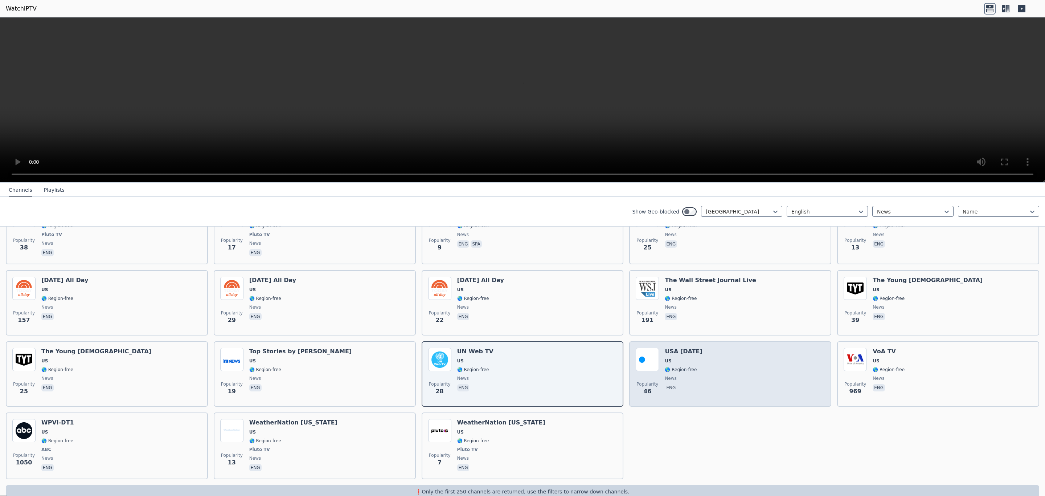
click at [696, 330] on div "Popularity 46 USA [DATE] [GEOGRAPHIC_DATA] 🌎 Region-free news eng" at bounding box center [730, 374] width 189 height 52
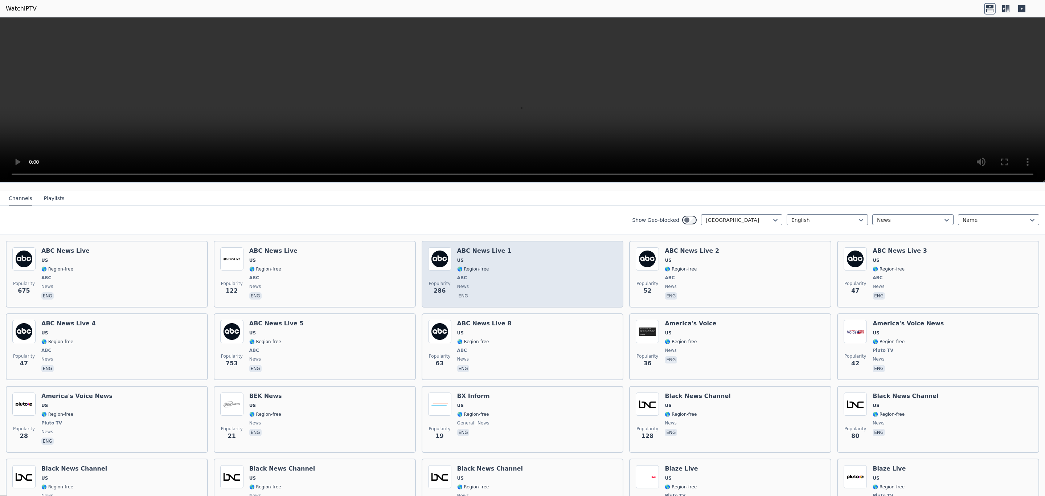
scroll to position [74, 0]
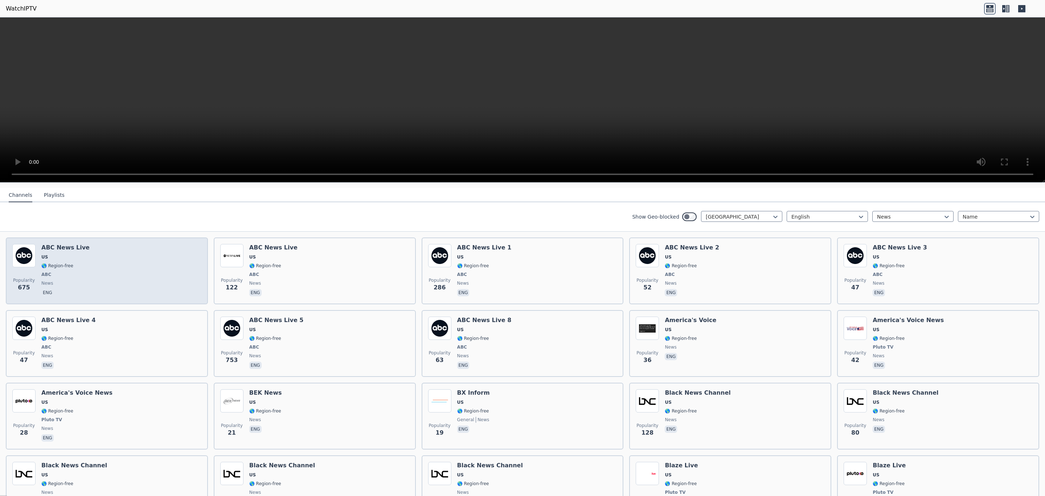
click at [120, 261] on div "Popularity 675 ABC News Live US 🌎 Region-free ABC news eng" at bounding box center [106, 271] width 189 height 54
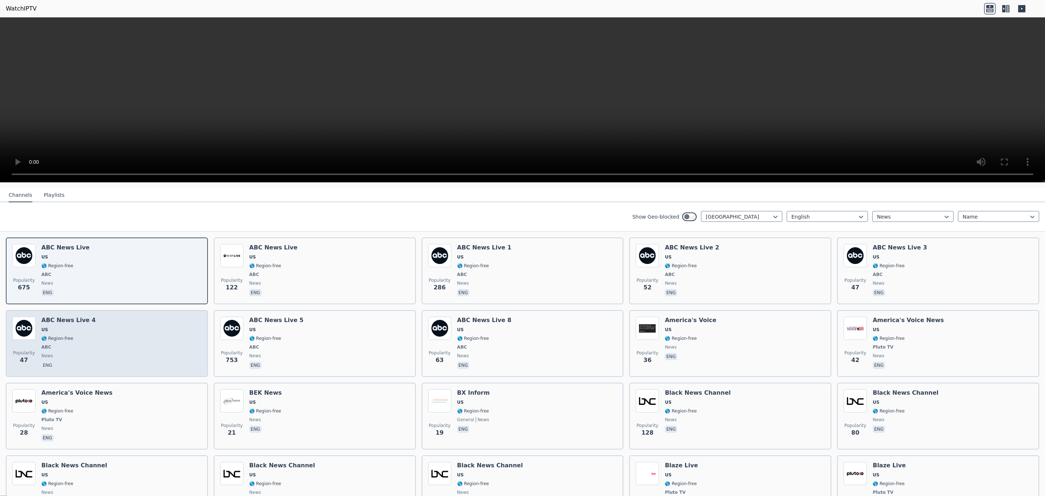
click at [121, 324] on div "Popularity 47 ABC News Live 4 US 🌎 Region-free ABC news eng" at bounding box center [106, 343] width 189 height 54
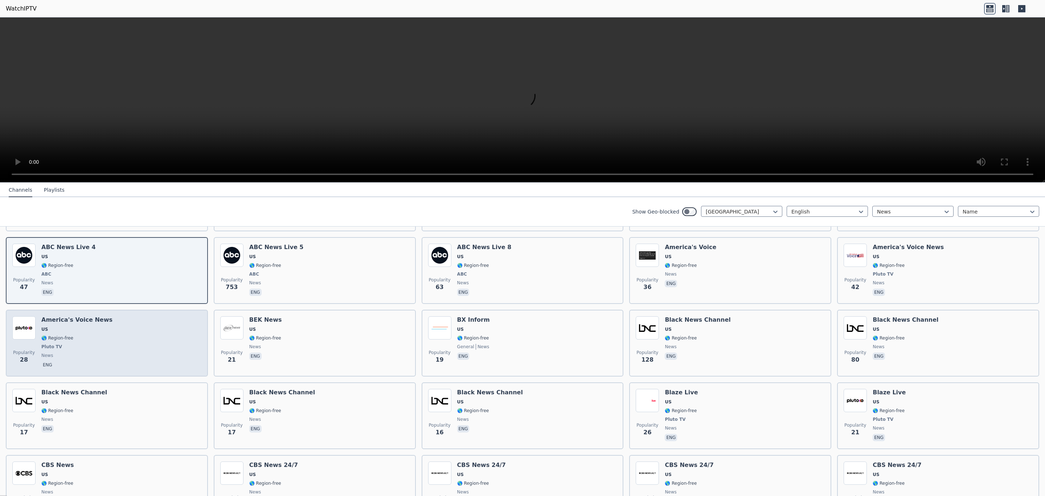
scroll to position [149, 0]
click at [138, 330] on div "Popularity 17 Black News Channel US 🌎 Region-free news eng" at bounding box center [106, 414] width 189 height 54
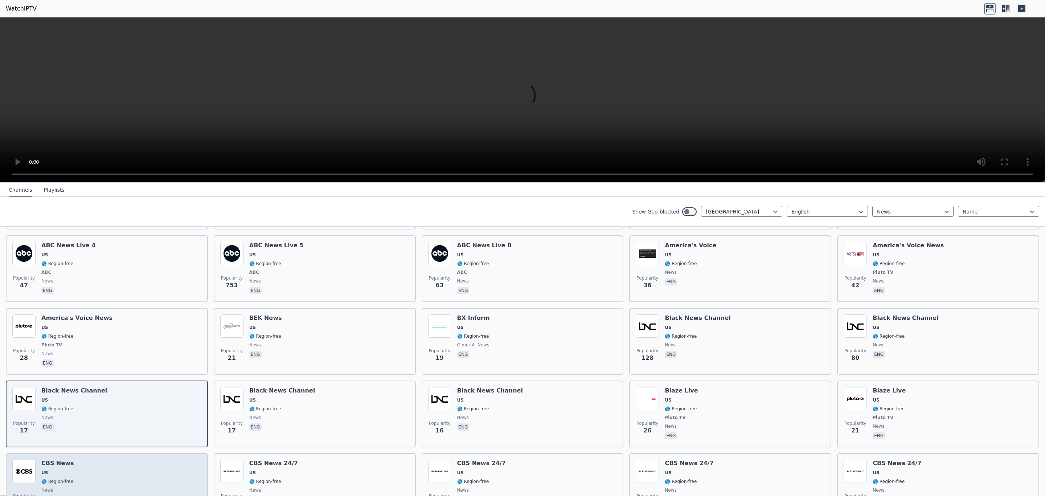
click at [135, 330] on div "Popularity 3600 CBS News US 🌎 Region-free news eng" at bounding box center [106, 485] width 189 height 52
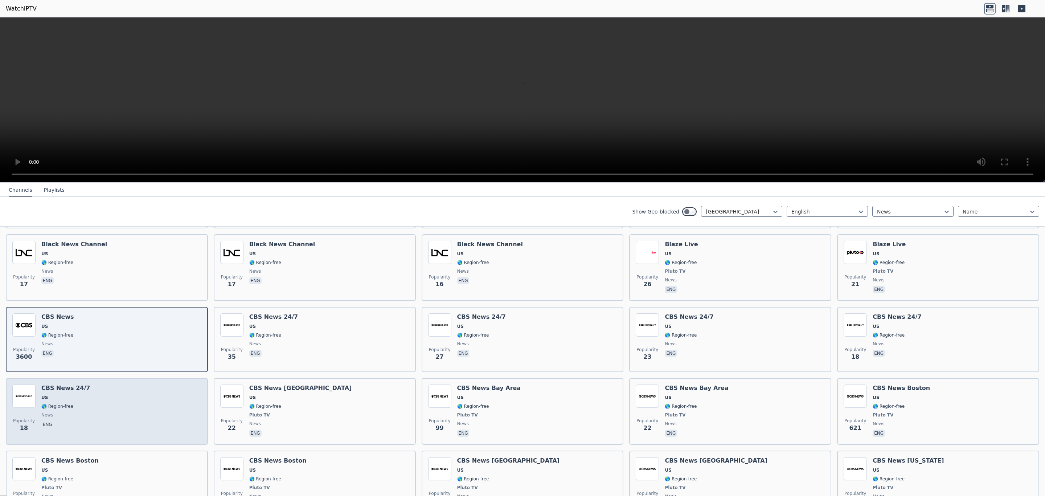
scroll to position [299, 0]
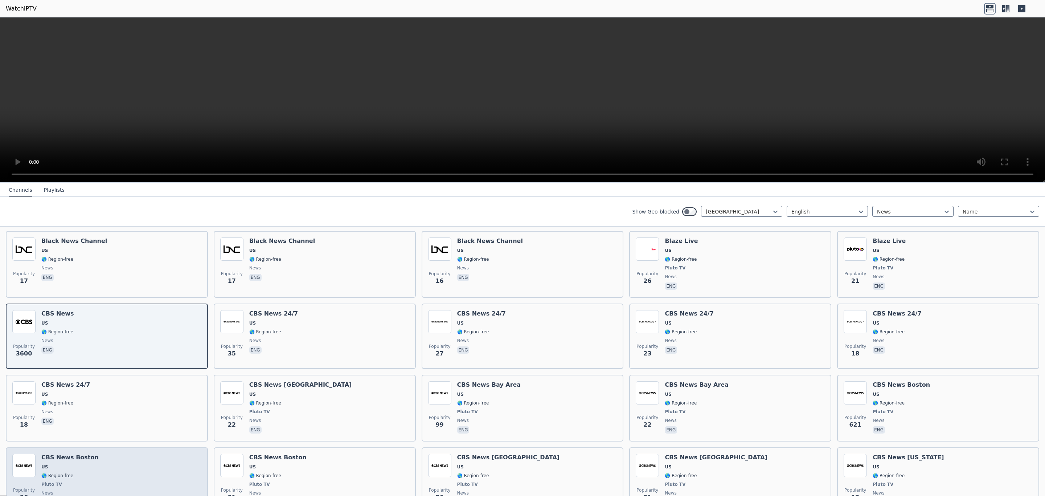
click at [154, 330] on div "Popularity 96 CBS News [GEOGRAPHIC_DATA] [GEOGRAPHIC_DATA] 🌎 Region-free Pluto …" at bounding box center [106, 481] width 189 height 54
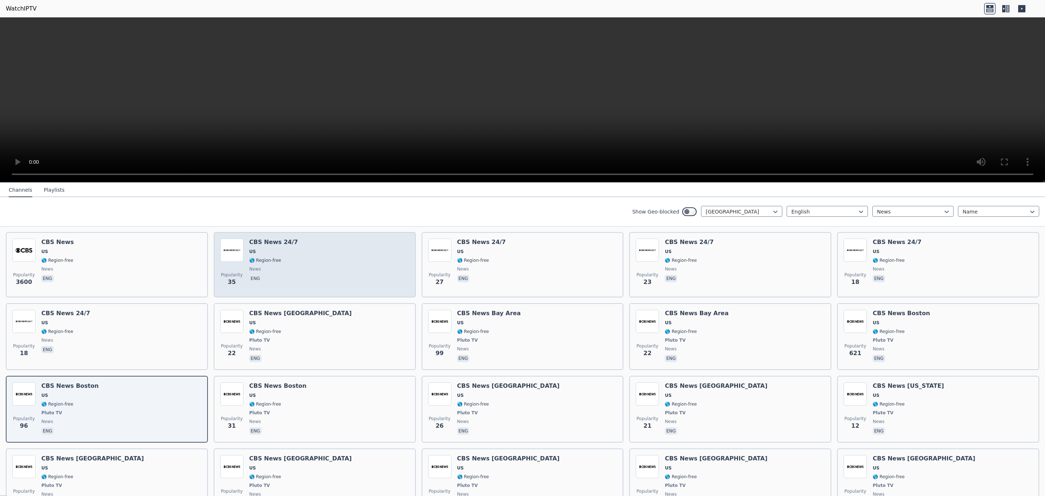
scroll to position [373, 0]
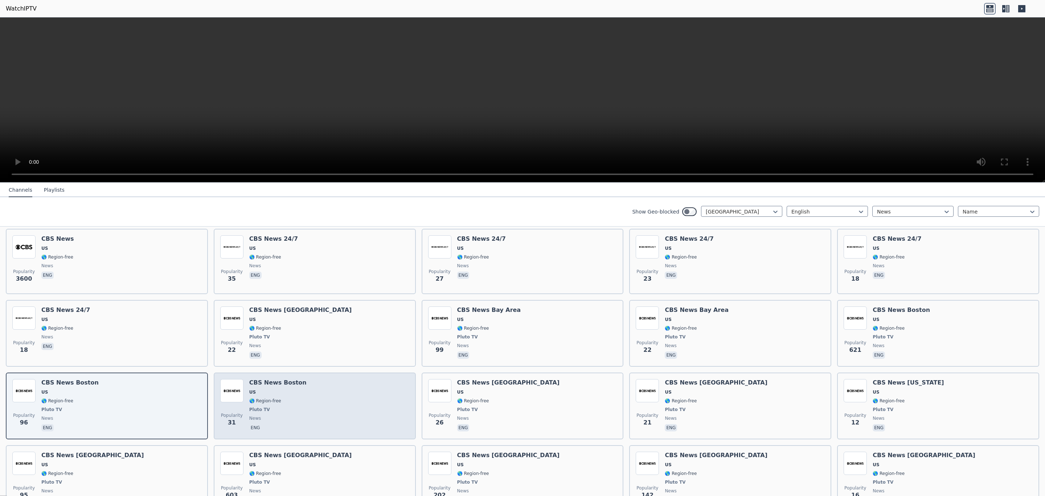
click at [298, 330] on div "Popularity 31 CBS News [GEOGRAPHIC_DATA] [GEOGRAPHIC_DATA] 🌎 Region-free Pluto …" at bounding box center [314, 406] width 189 height 54
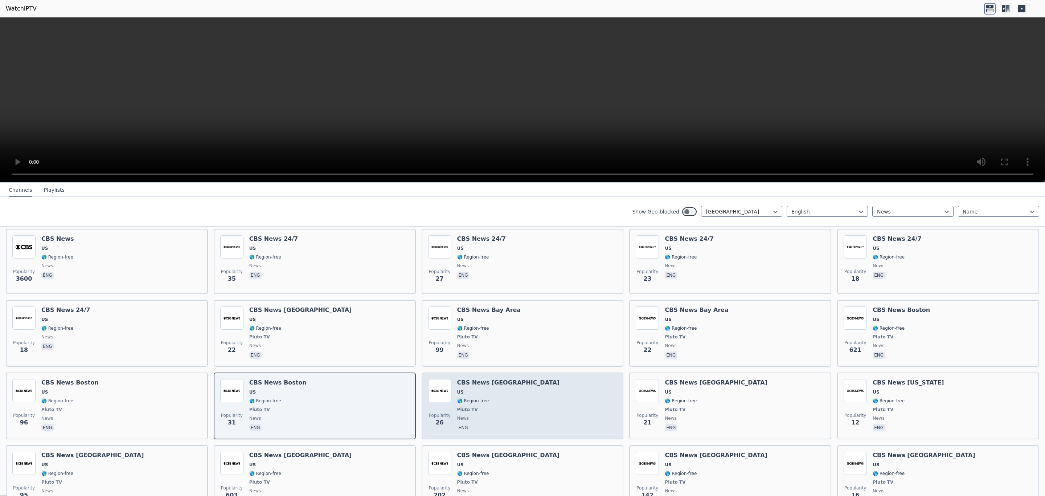
click at [498, 330] on span "Pluto TV" at bounding box center [508, 409] width 103 height 6
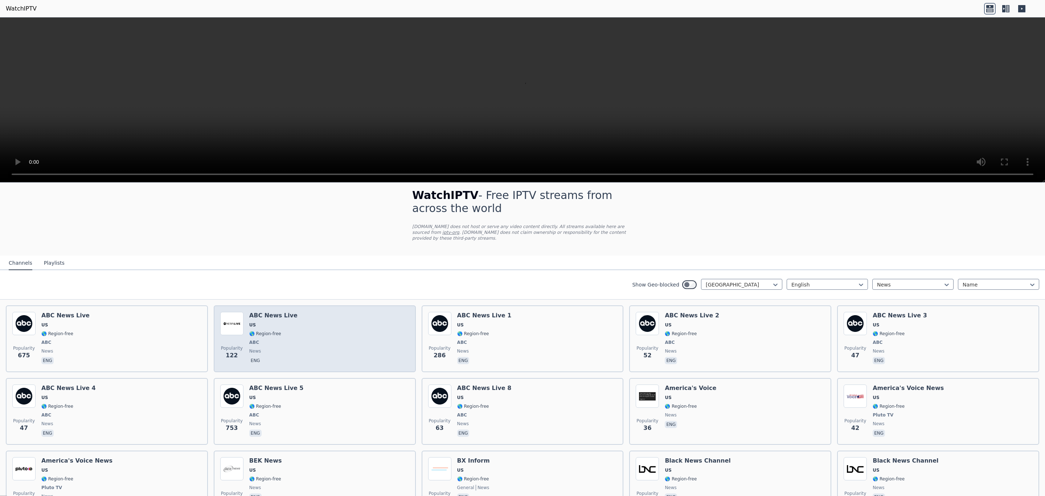
scroll to position [0, 0]
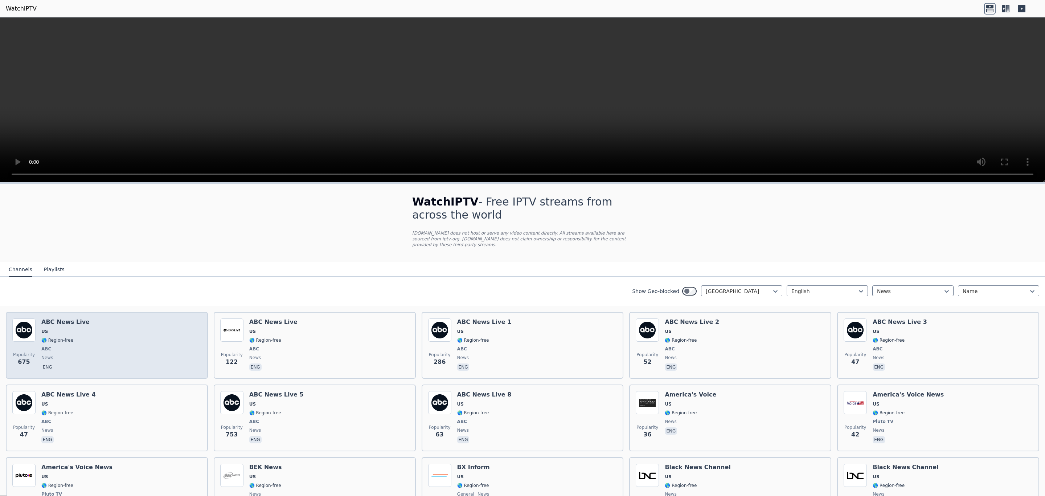
click at [145, 330] on div "Popularity 675 ABC News Live US 🌎 Region-free ABC news eng" at bounding box center [106, 345] width 189 height 54
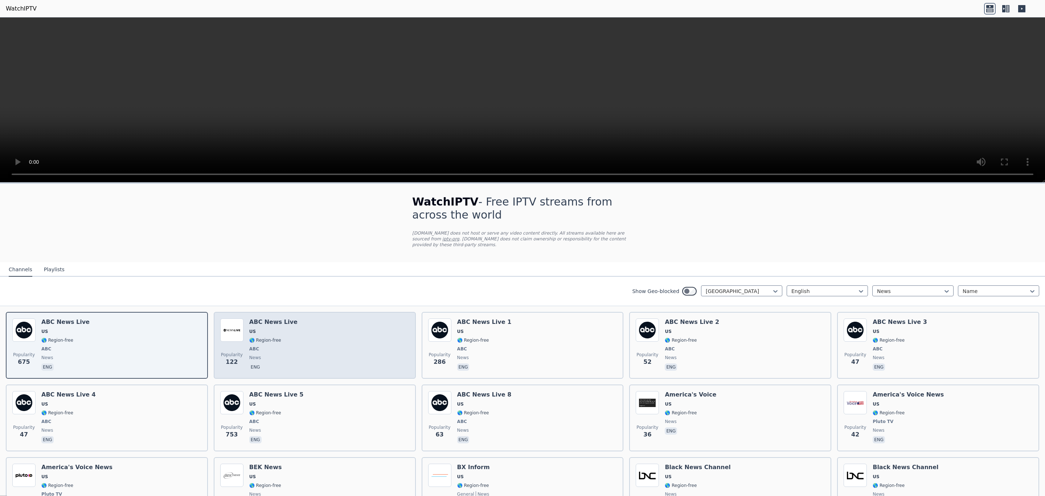
click at [319, 330] on div "Popularity 122 ABC News Live US 🌎 Region-free ABC news eng" at bounding box center [314, 345] width 189 height 54
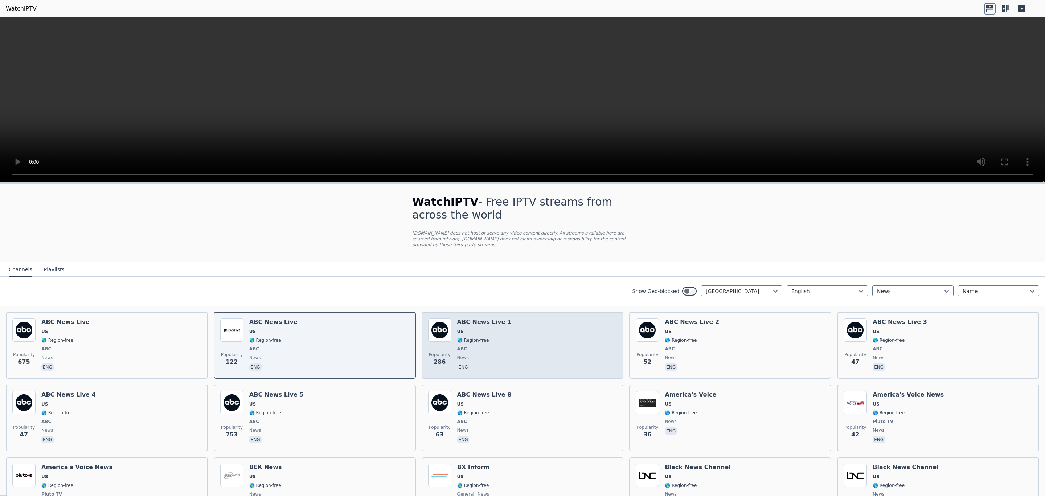
click at [482, 330] on div "ABC News Live 1 US 🌎 Region-free ABC news eng" at bounding box center [484, 345] width 54 height 54
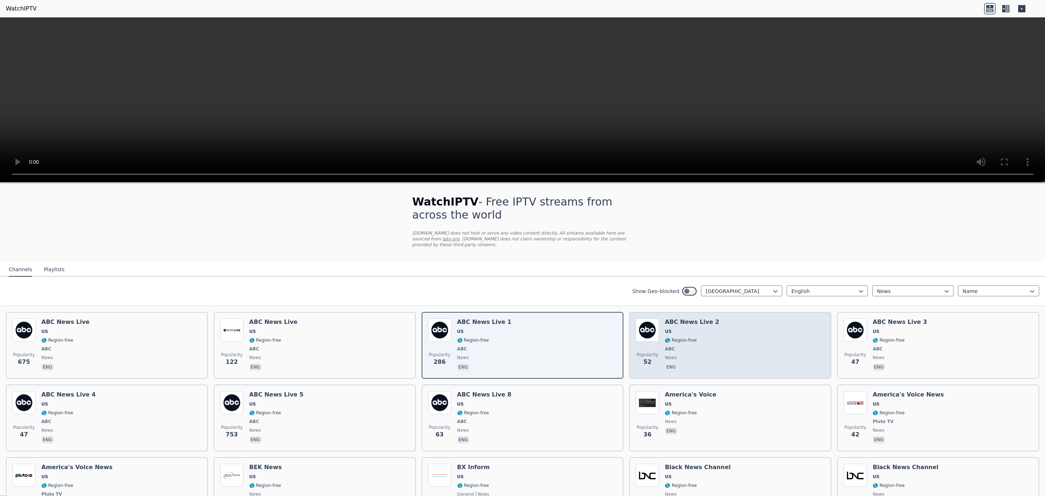
click at [696, 330] on div "Popularity 52 ABC News Live 2 US 🌎 Region-free ABC news eng" at bounding box center [730, 345] width 189 height 54
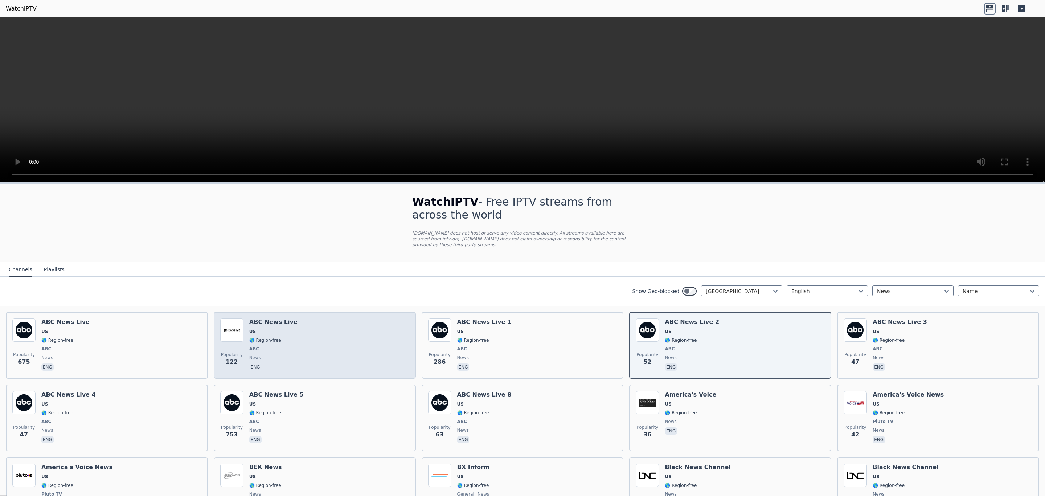
click at [270, 328] on span "US" at bounding box center [273, 331] width 48 height 6
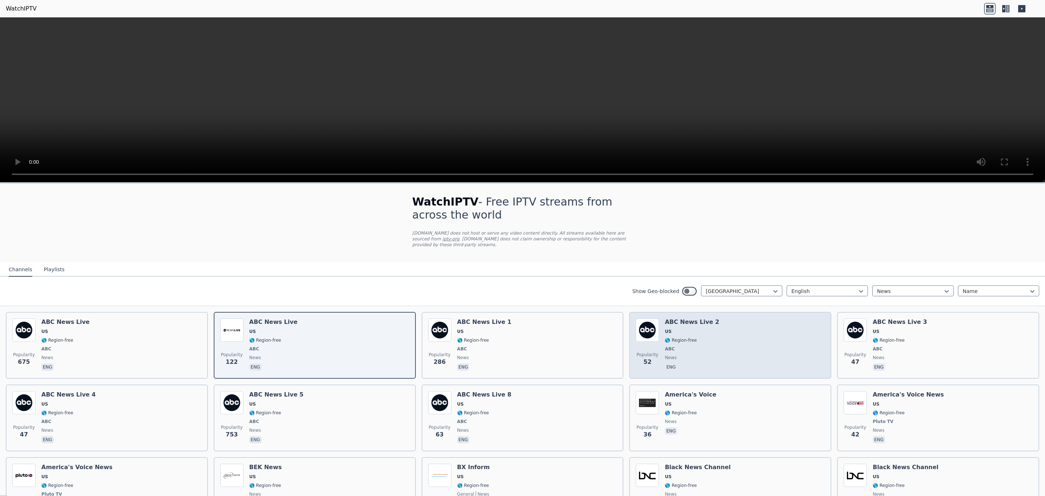
click at [696, 330] on div "Popularity 52 ABC News Live 2 US 🌎 Region-free ABC news eng" at bounding box center [730, 345] width 189 height 54
